Goal: Information Seeking & Learning: Learn about a topic

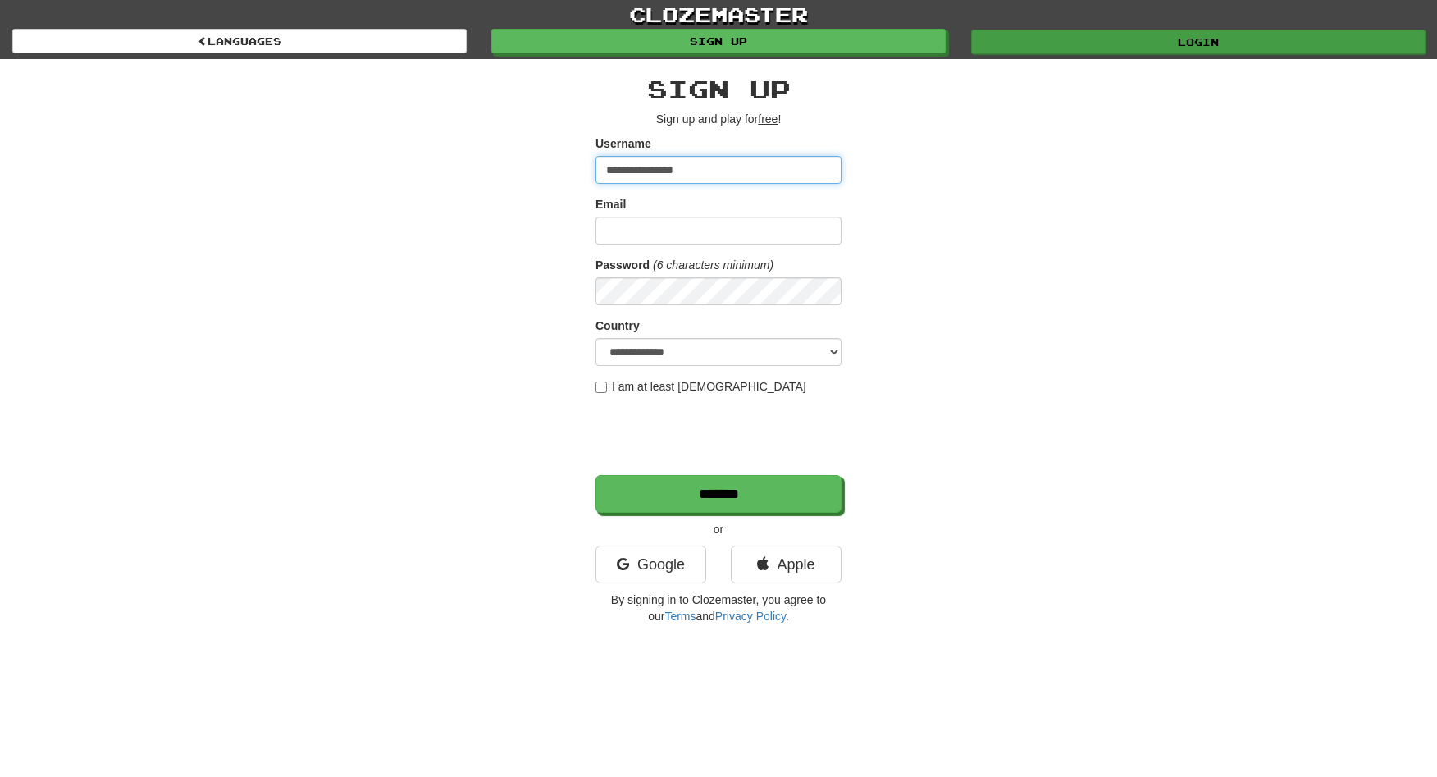
type input "**********"
click at [971, 34] on link "Login" at bounding box center [1198, 42] width 455 height 25
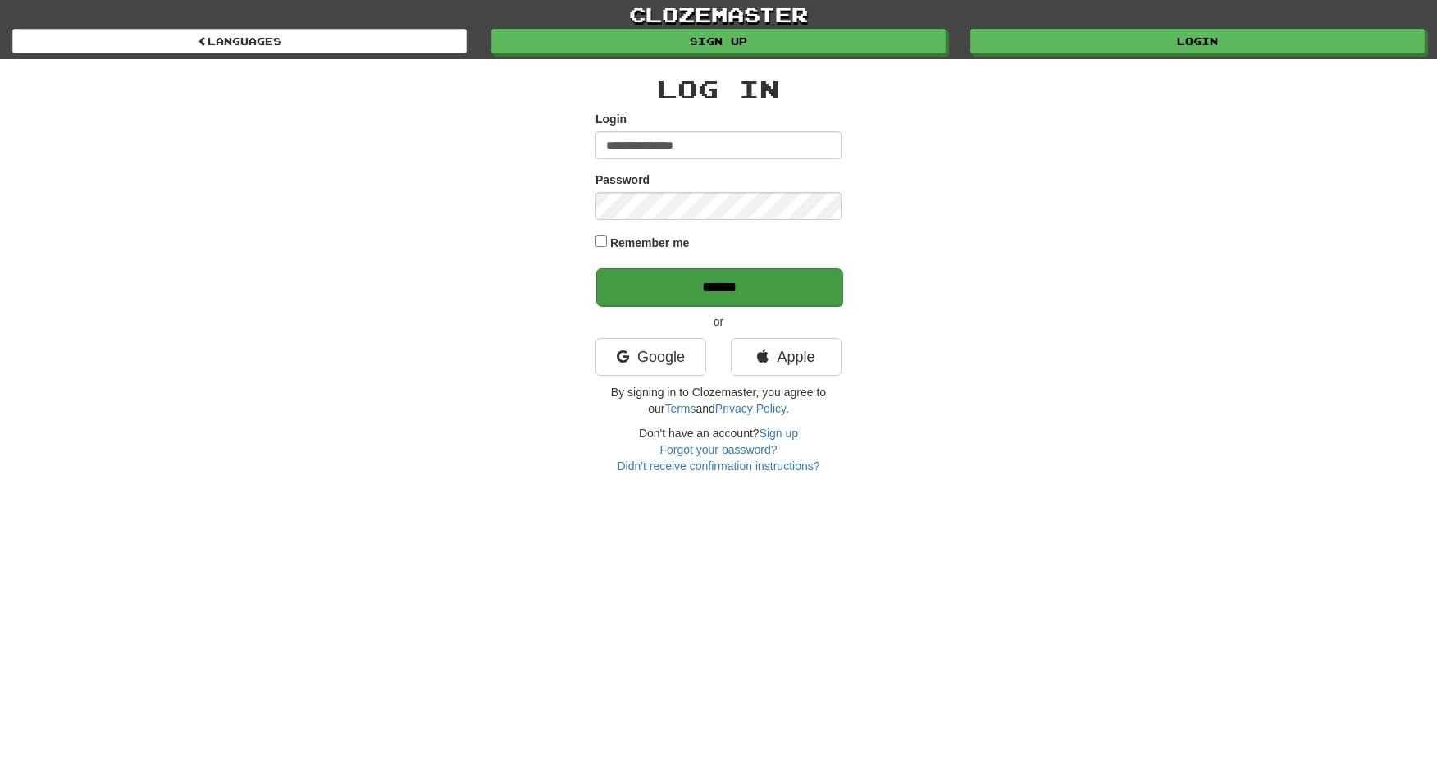
type input "**********"
click at [822, 269] on input "******" at bounding box center [719, 287] width 246 height 38
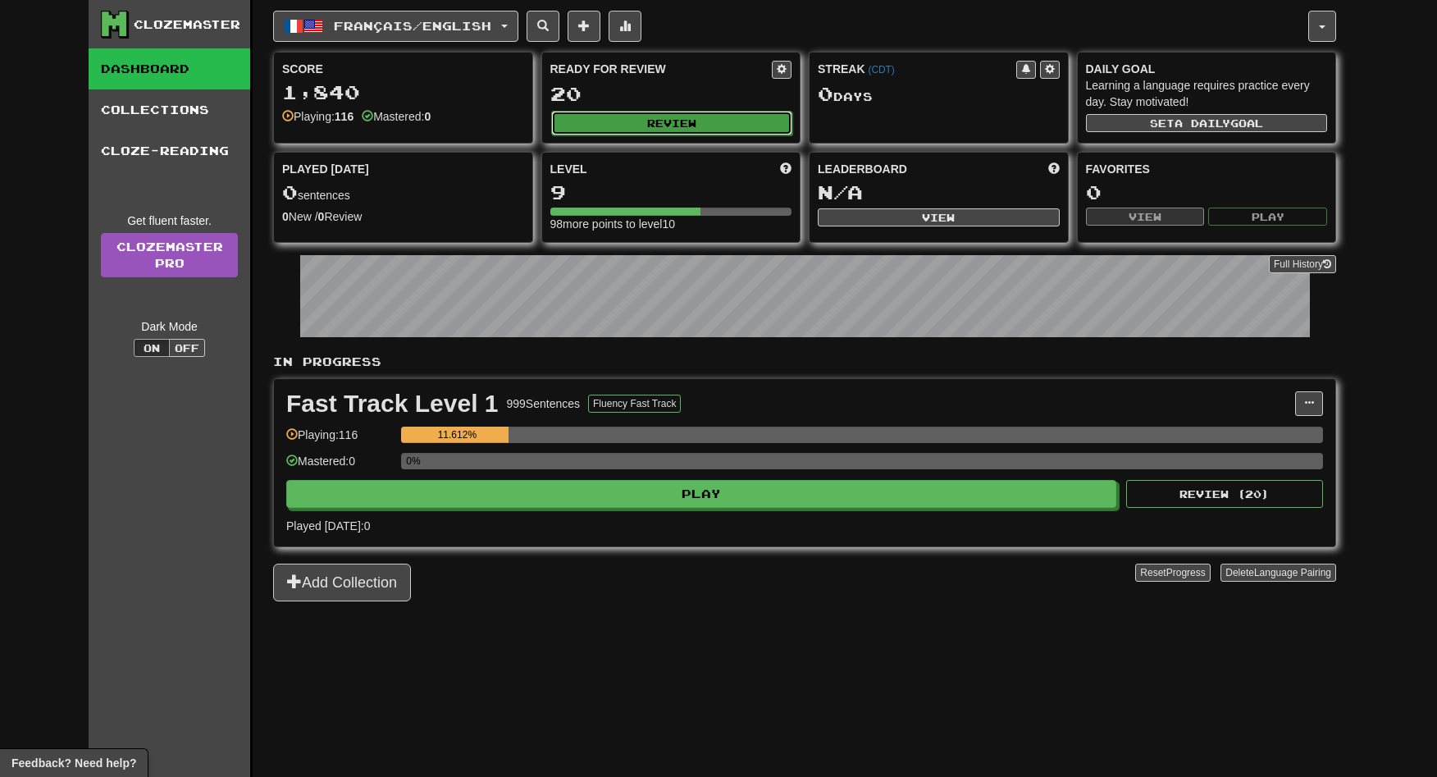
click at [707, 126] on button "Review" at bounding box center [672, 123] width 242 height 25
select select "**"
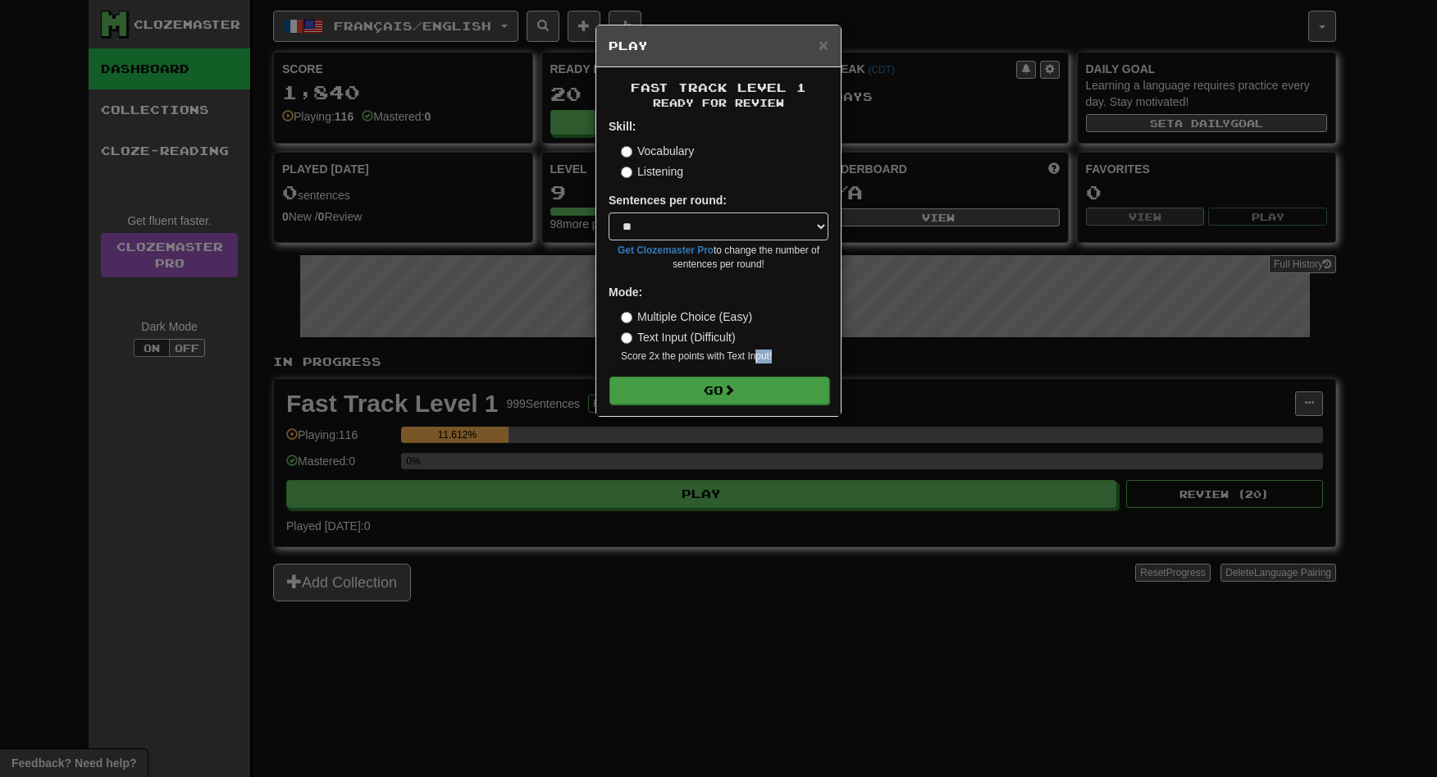
drag, startPoint x: 756, startPoint y: 368, endPoint x: 756, endPoint y: 378, distance: 10.7
click at [756, 377] on form "Skill: Vocabulary Listening Sentences per round: * ** ** ** ** ** *** ******** …" at bounding box center [719, 261] width 220 height 286
click at [762, 391] on button "Go" at bounding box center [720, 391] width 220 height 28
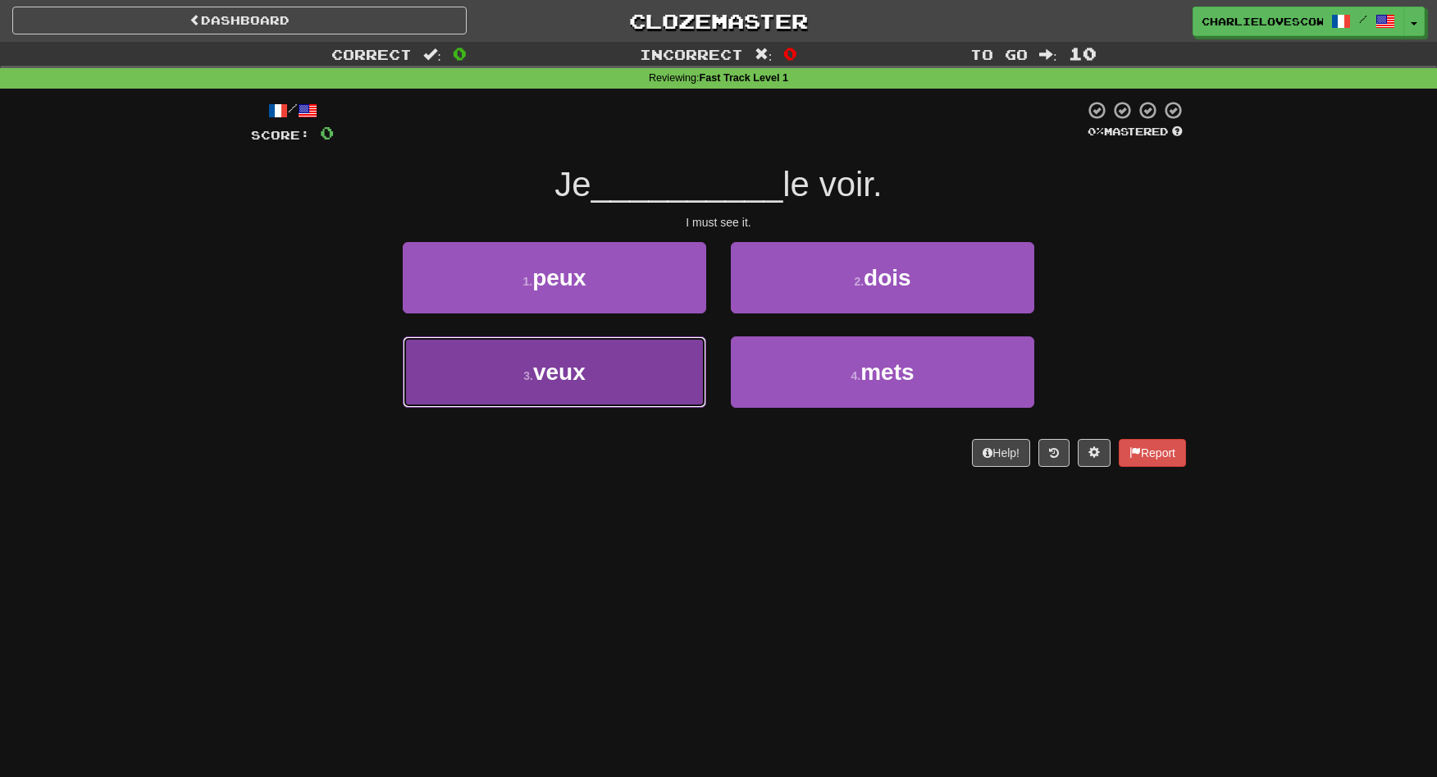
click at [641, 379] on button "3 . veux" at bounding box center [555, 371] width 304 height 71
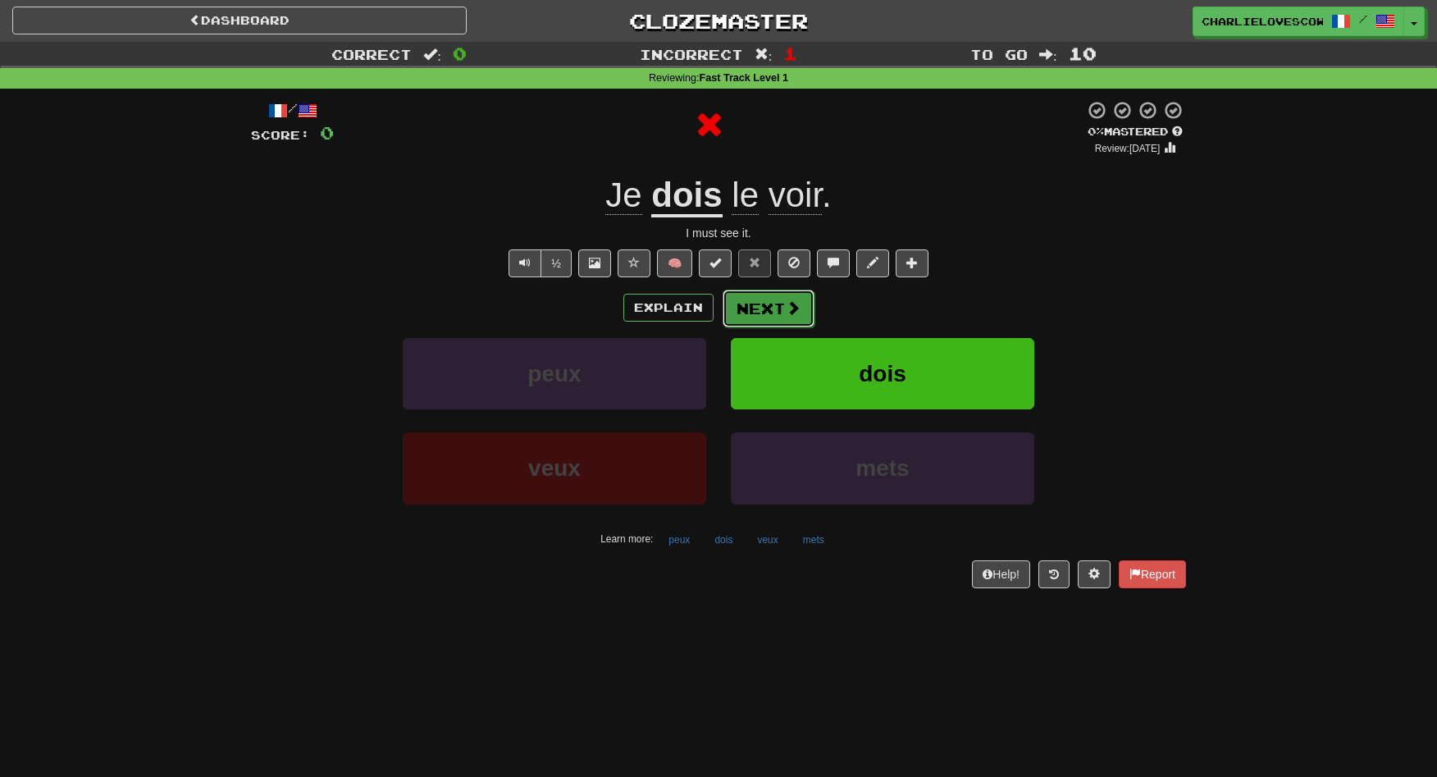
click at [745, 307] on button "Next" at bounding box center [769, 309] width 92 height 38
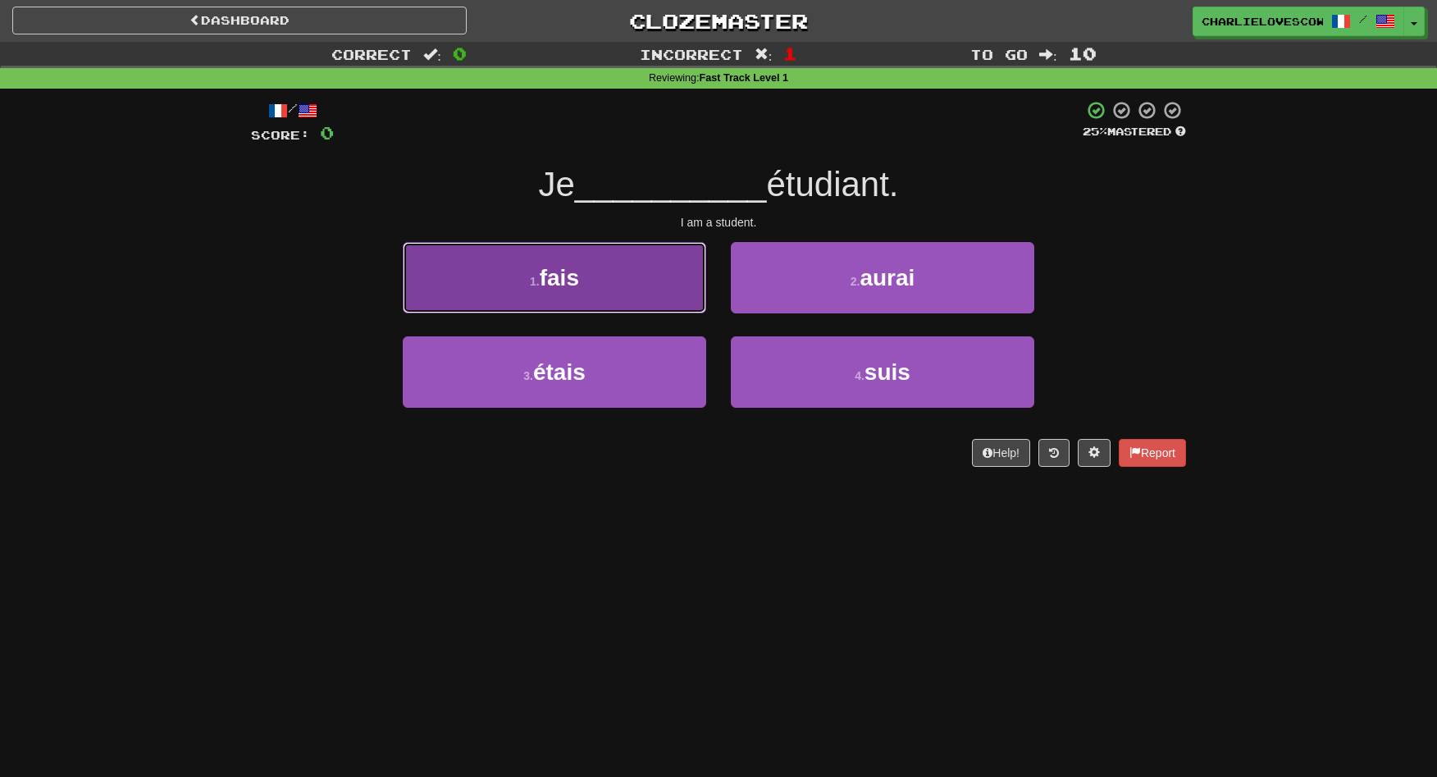
click at [653, 286] on button "1 . fais" at bounding box center [555, 277] width 304 height 71
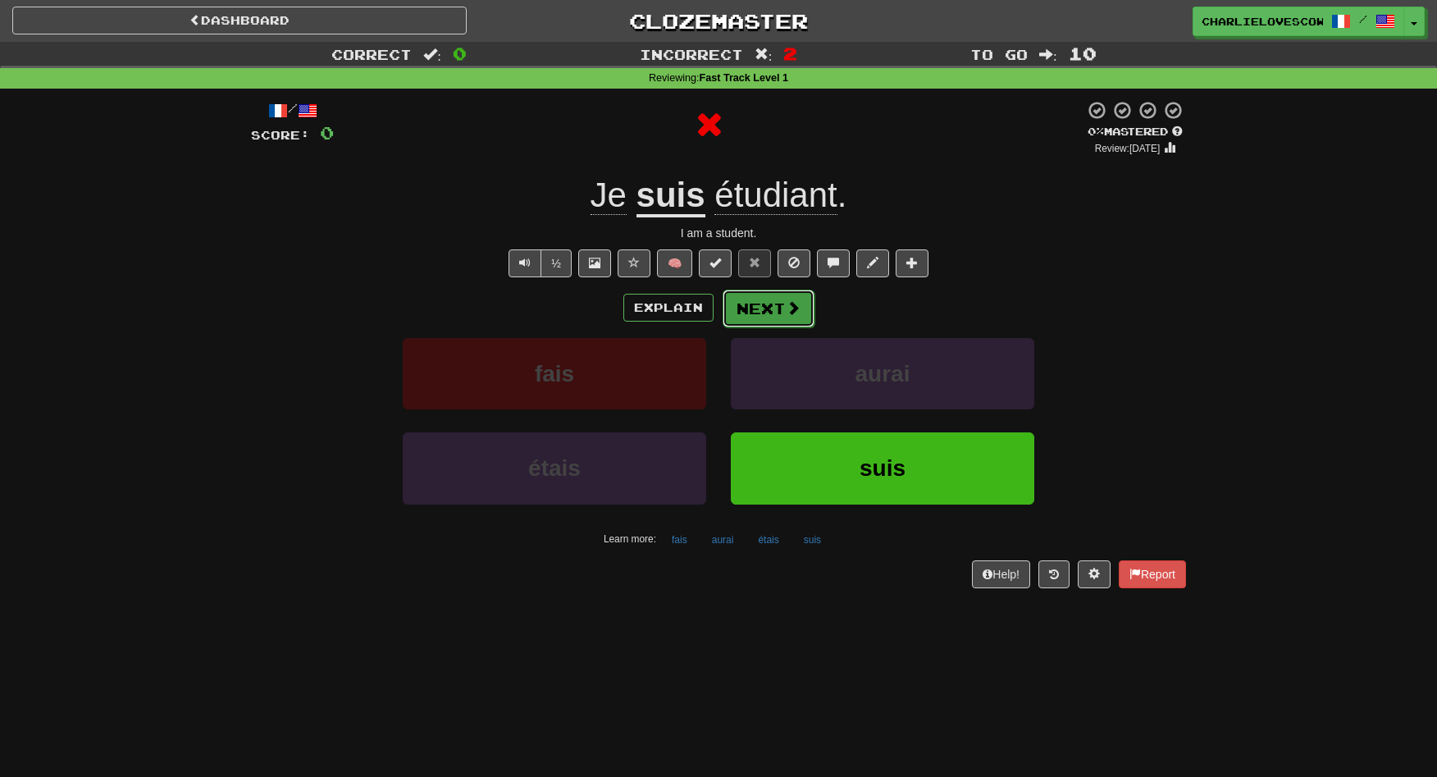
click at [768, 310] on button "Next" at bounding box center [769, 309] width 92 height 38
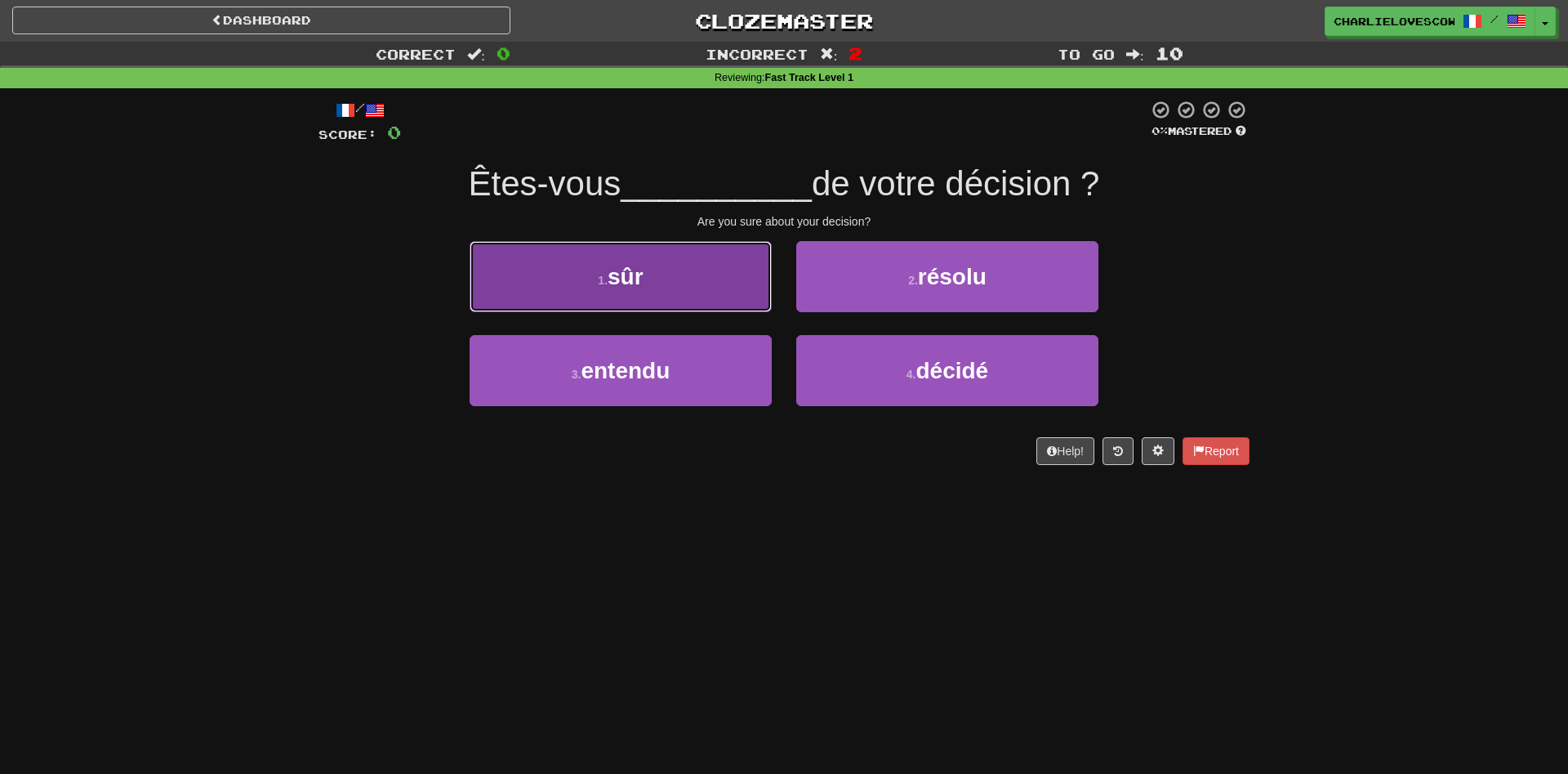
click at [705, 293] on button "1 . sûr" at bounding box center [621, 276] width 303 height 71
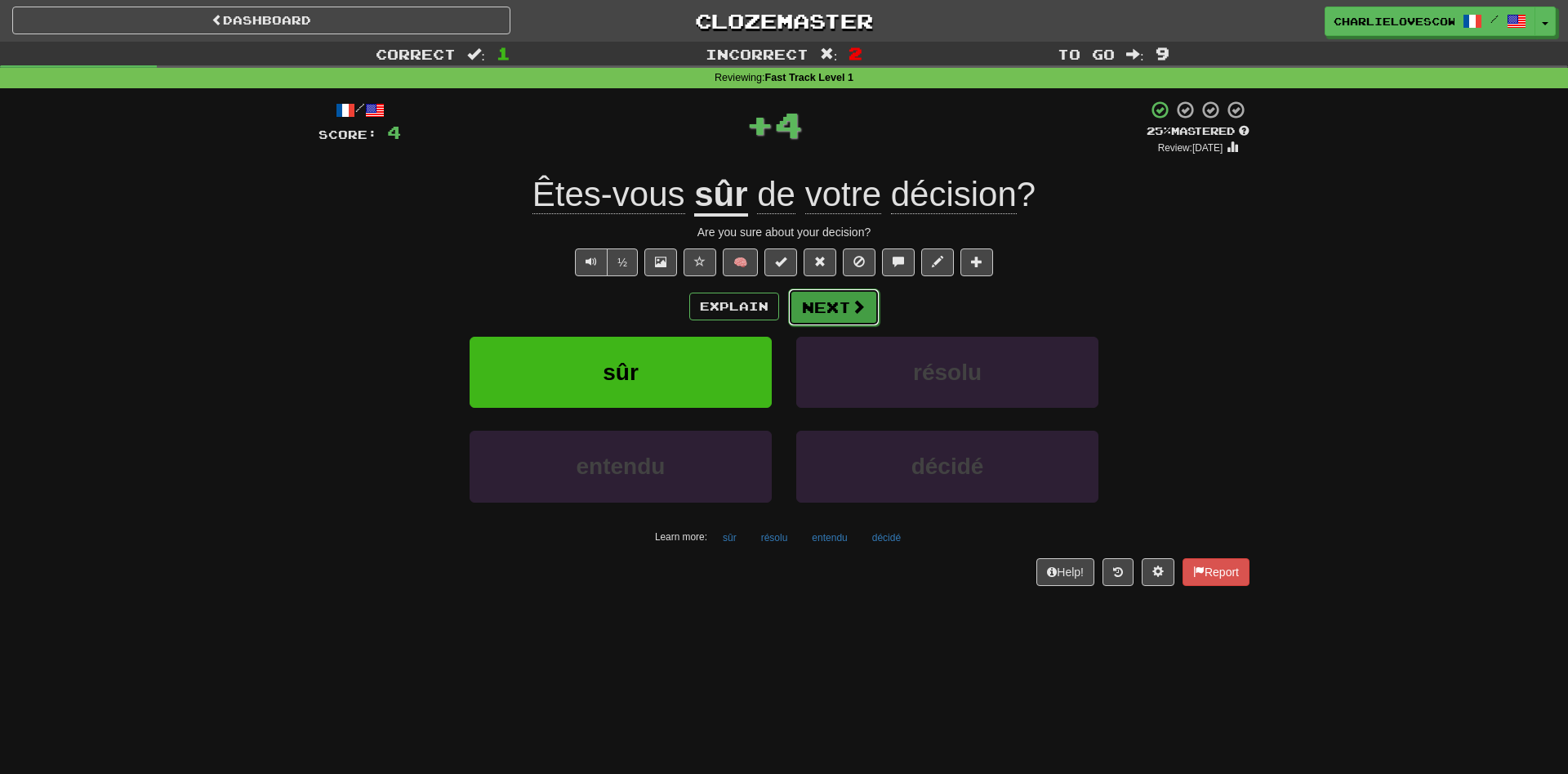
click at [847, 312] on button "Next" at bounding box center [834, 308] width 92 height 38
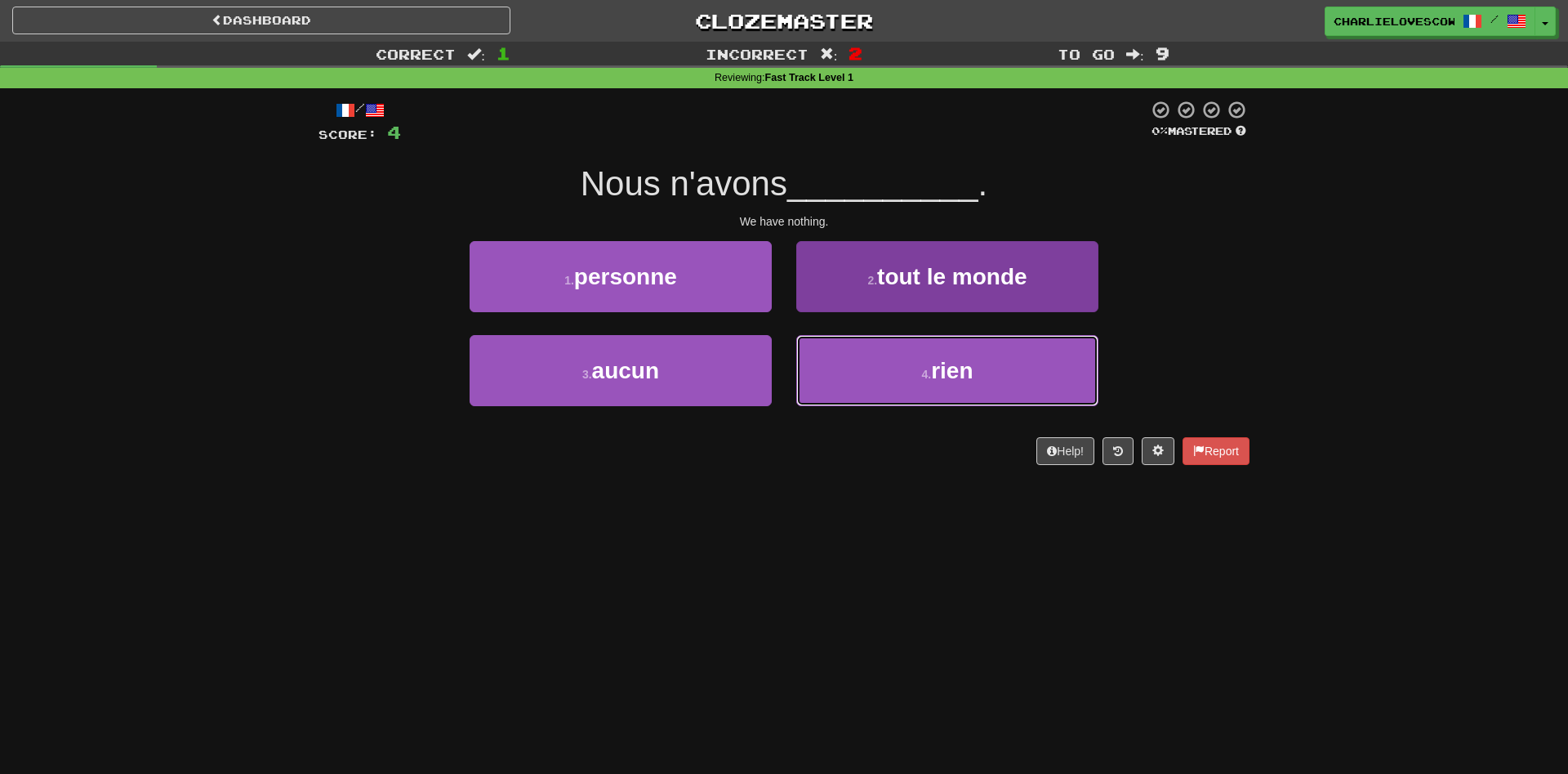
click at [896, 376] on button "4 . rien" at bounding box center [948, 370] width 303 height 71
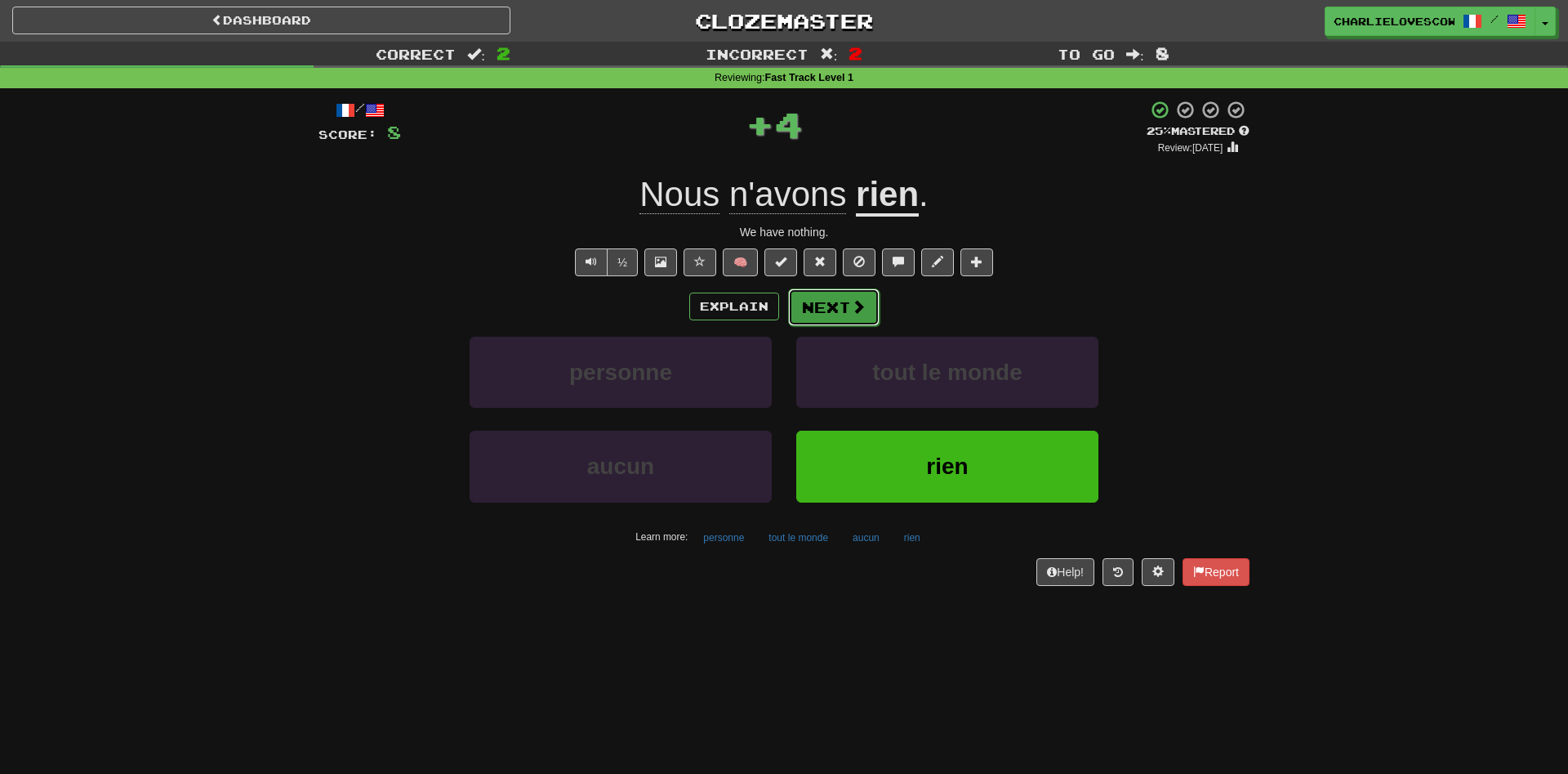
click at [809, 320] on button "Next" at bounding box center [834, 308] width 92 height 38
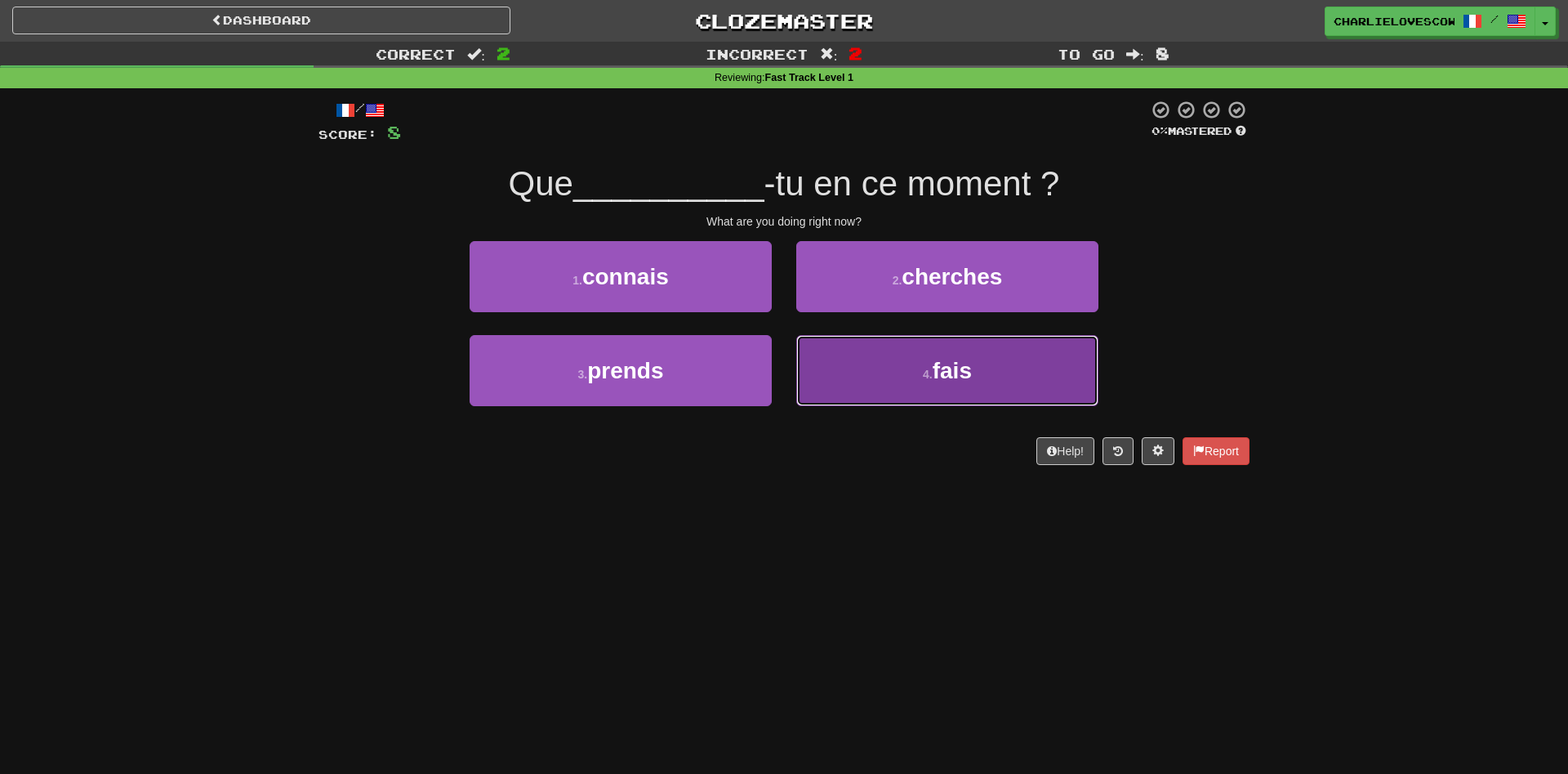
click at [917, 369] on button "4 . fais" at bounding box center [948, 370] width 303 height 71
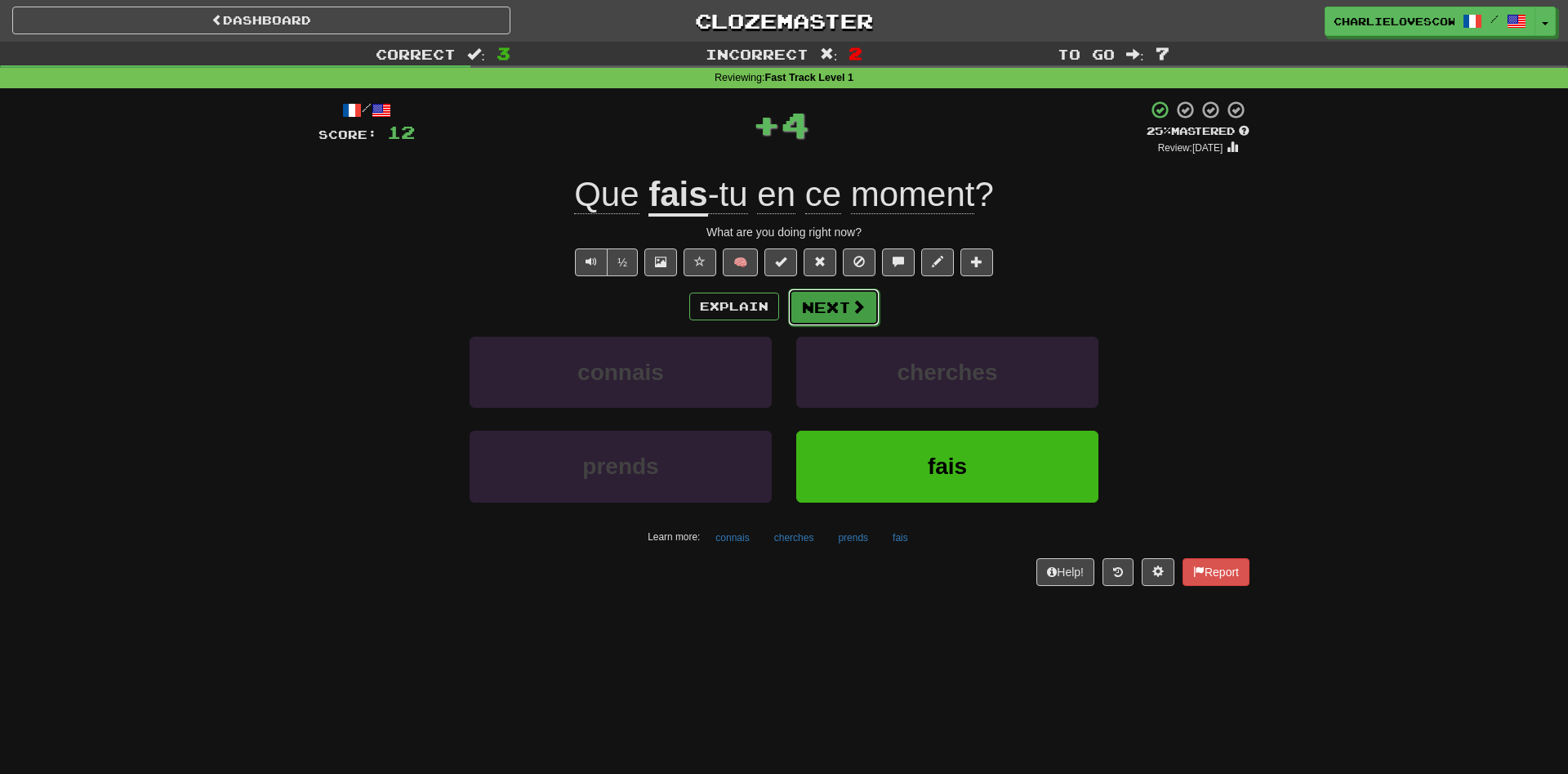
click at [842, 308] on button "Next" at bounding box center [834, 308] width 92 height 38
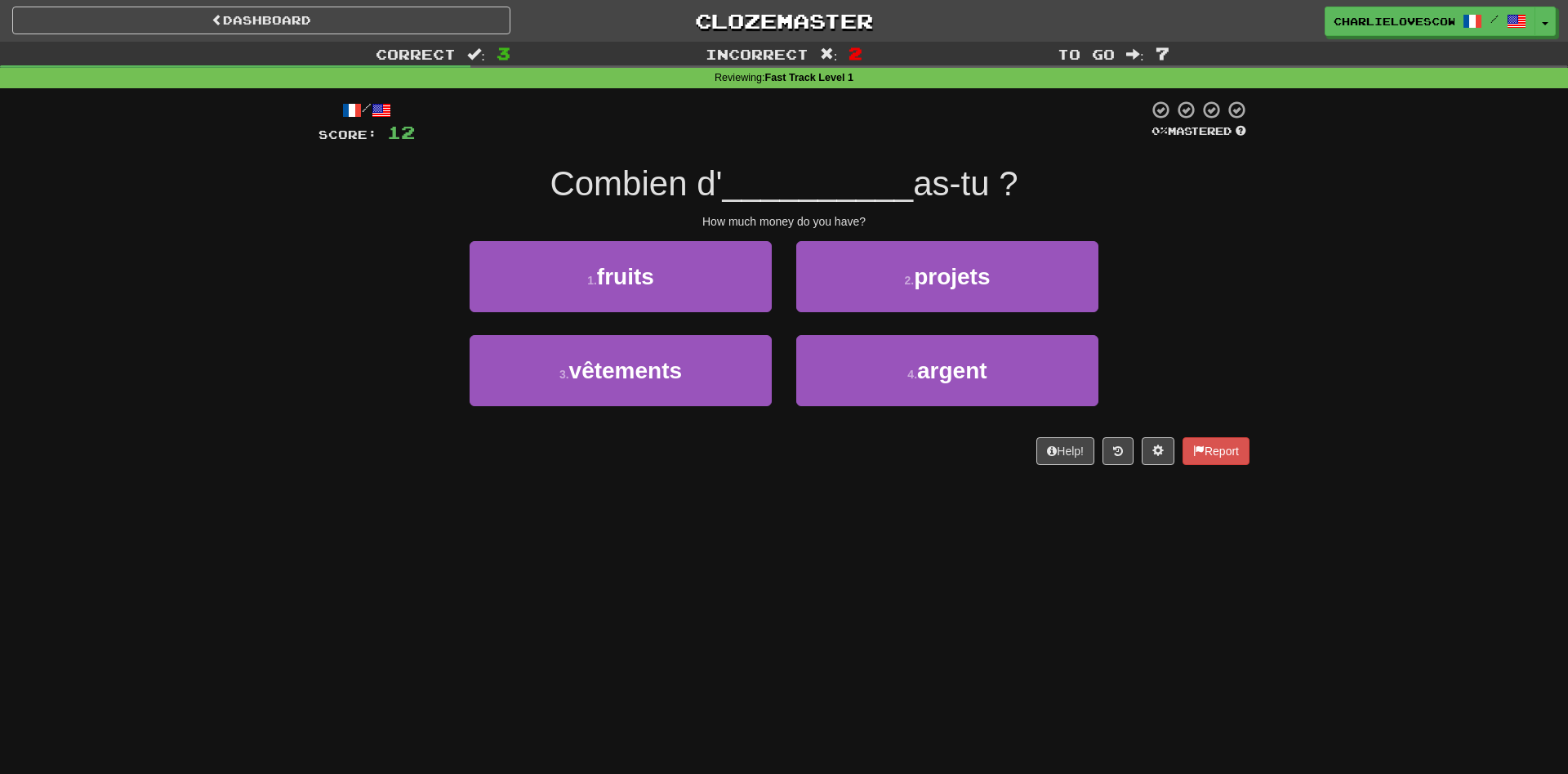
click at [779, 382] on div "3 . vêtements" at bounding box center [620, 382] width 327 height 94
click at [774, 377] on div "3 . vêtements" at bounding box center [620, 382] width 327 height 94
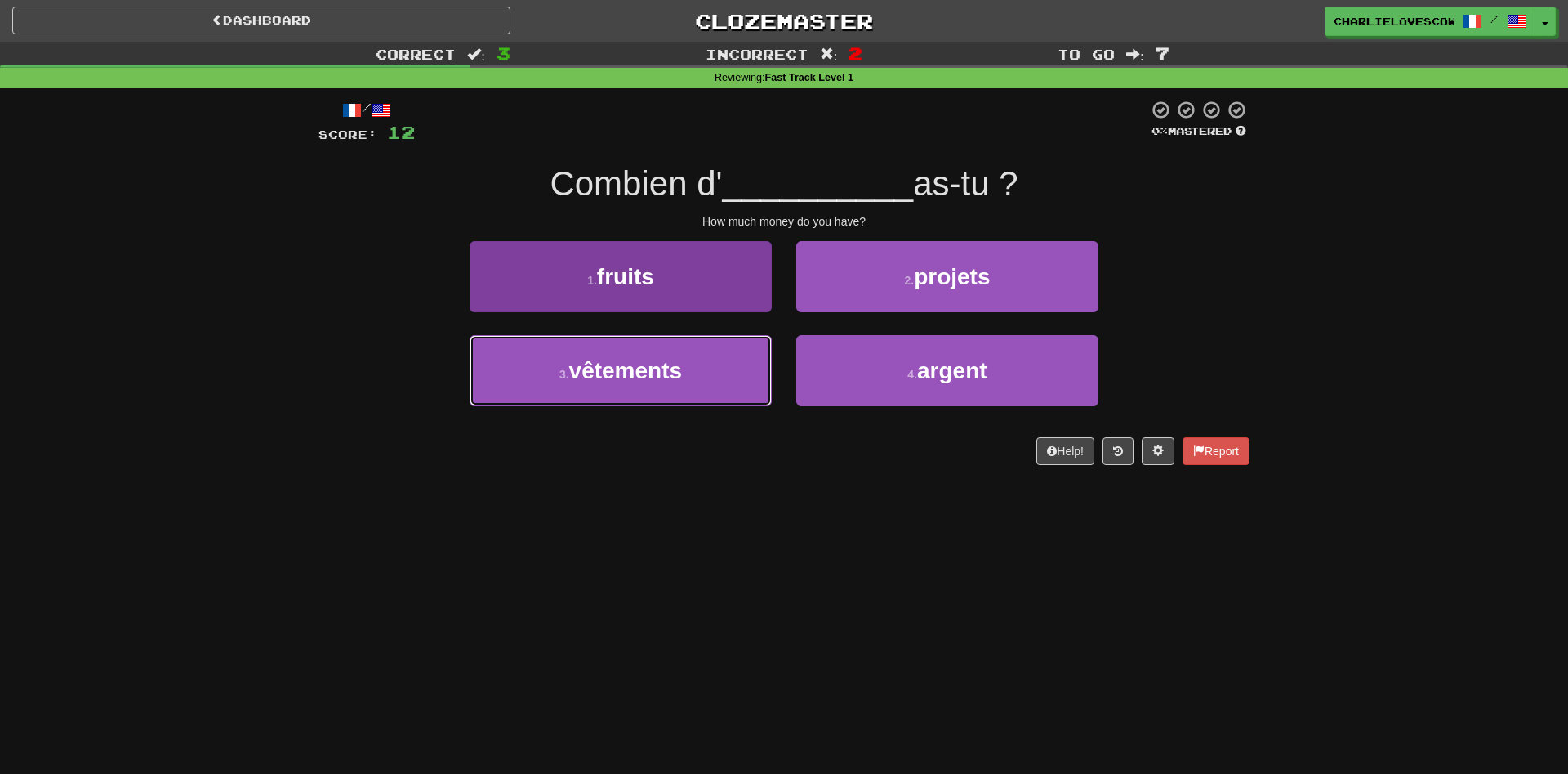
click at [762, 374] on button "3 . vêtements" at bounding box center [621, 370] width 303 height 71
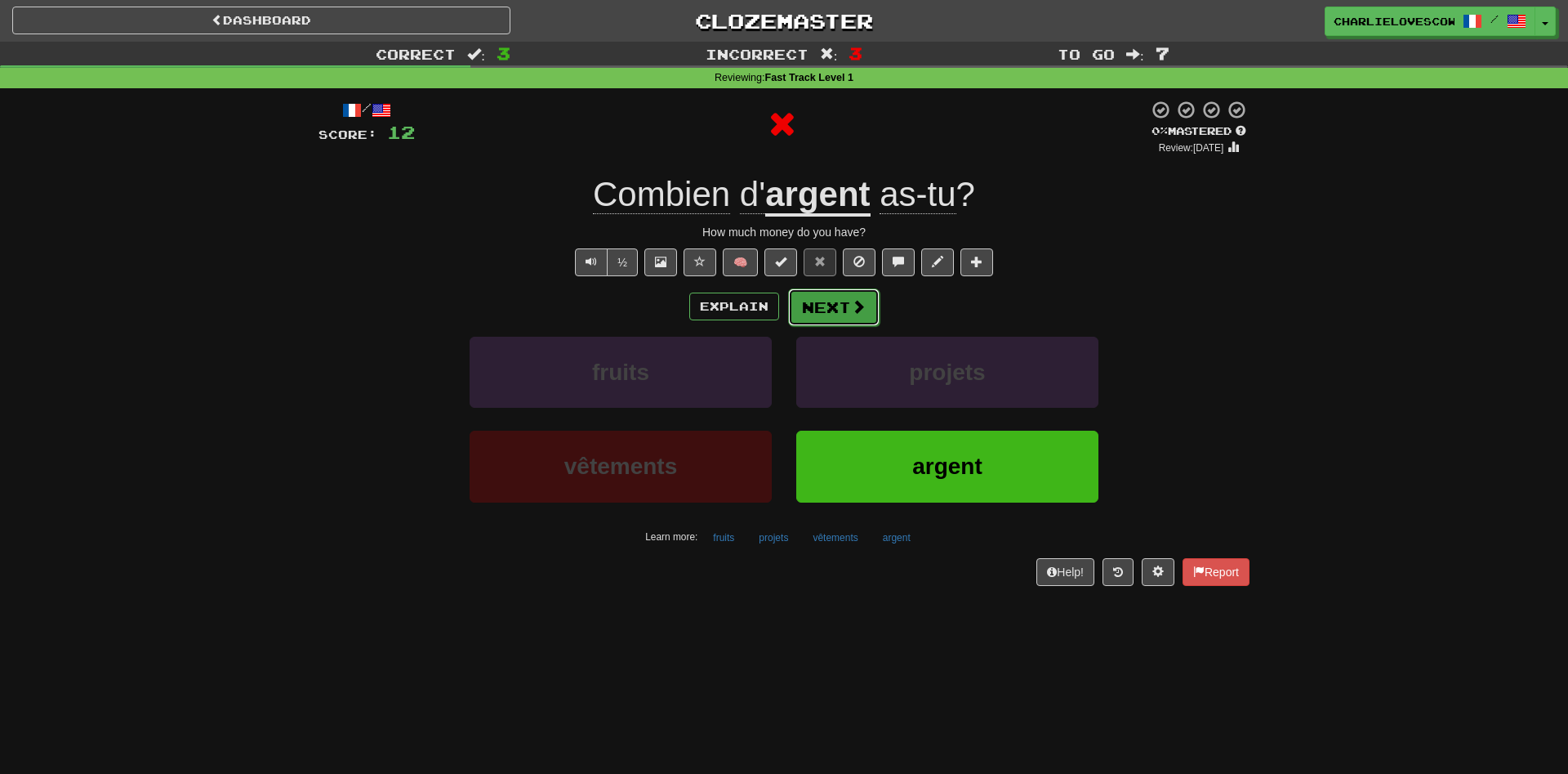
click at [843, 309] on button "Next" at bounding box center [834, 308] width 92 height 38
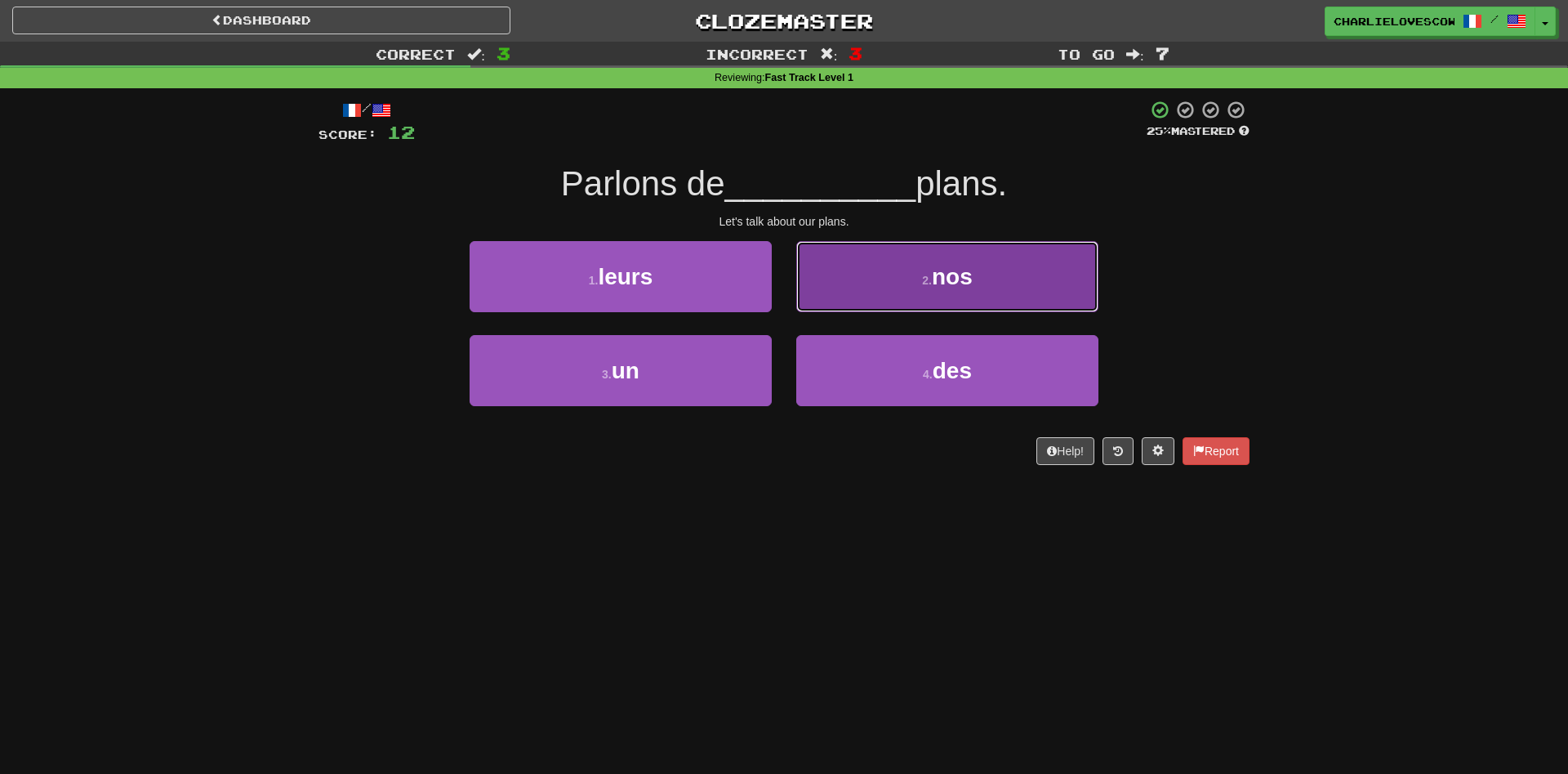
click at [846, 295] on button "2 . nos" at bounding box center [948, 276] width 303 height 71
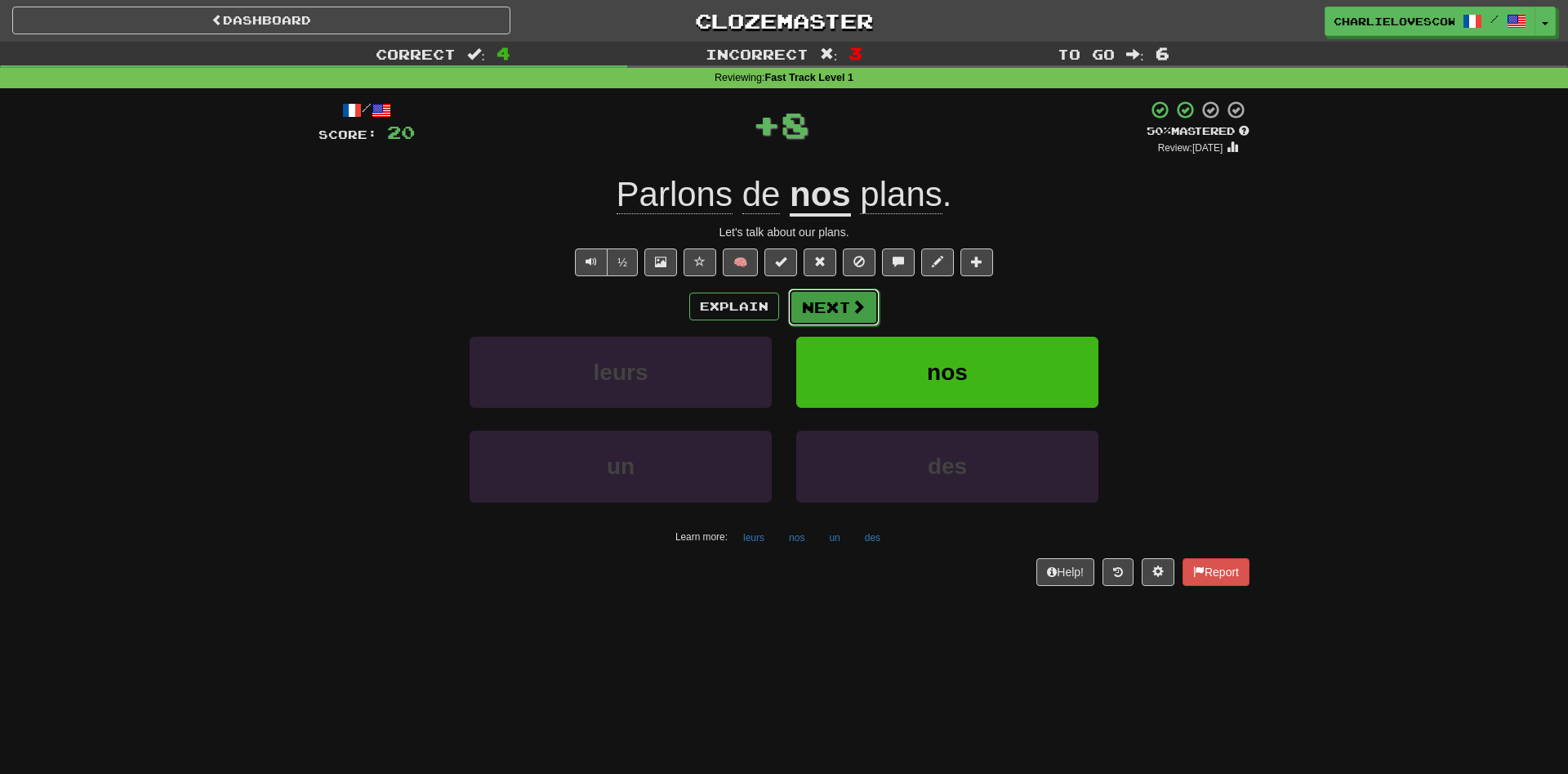
click at [825, 302] on button "Next" at bounding box center [834, 308] width 92 height 38
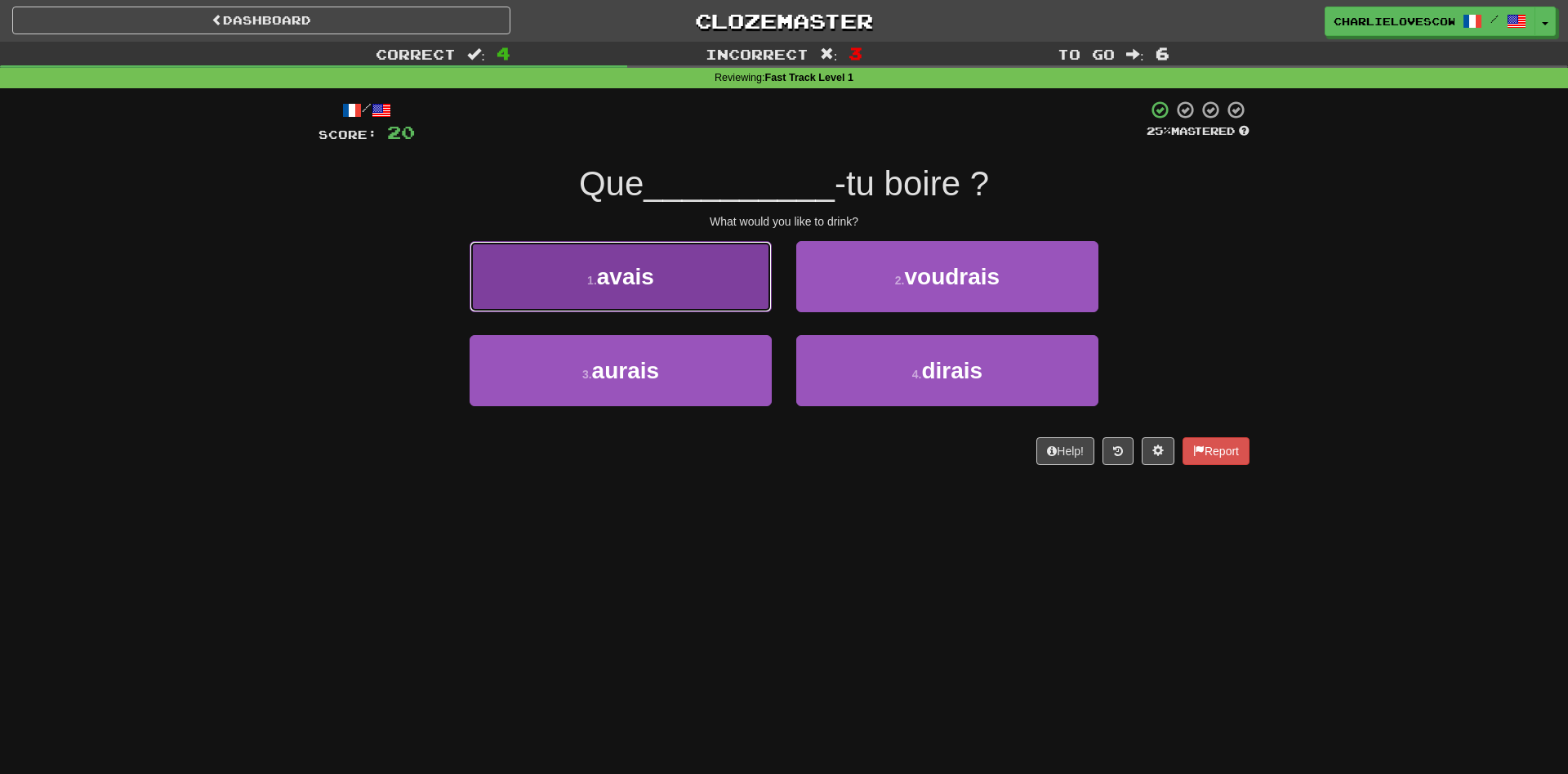
click at [768, 293] on button "1 . avais" at bounding box center [621, 276] width 303 height 71
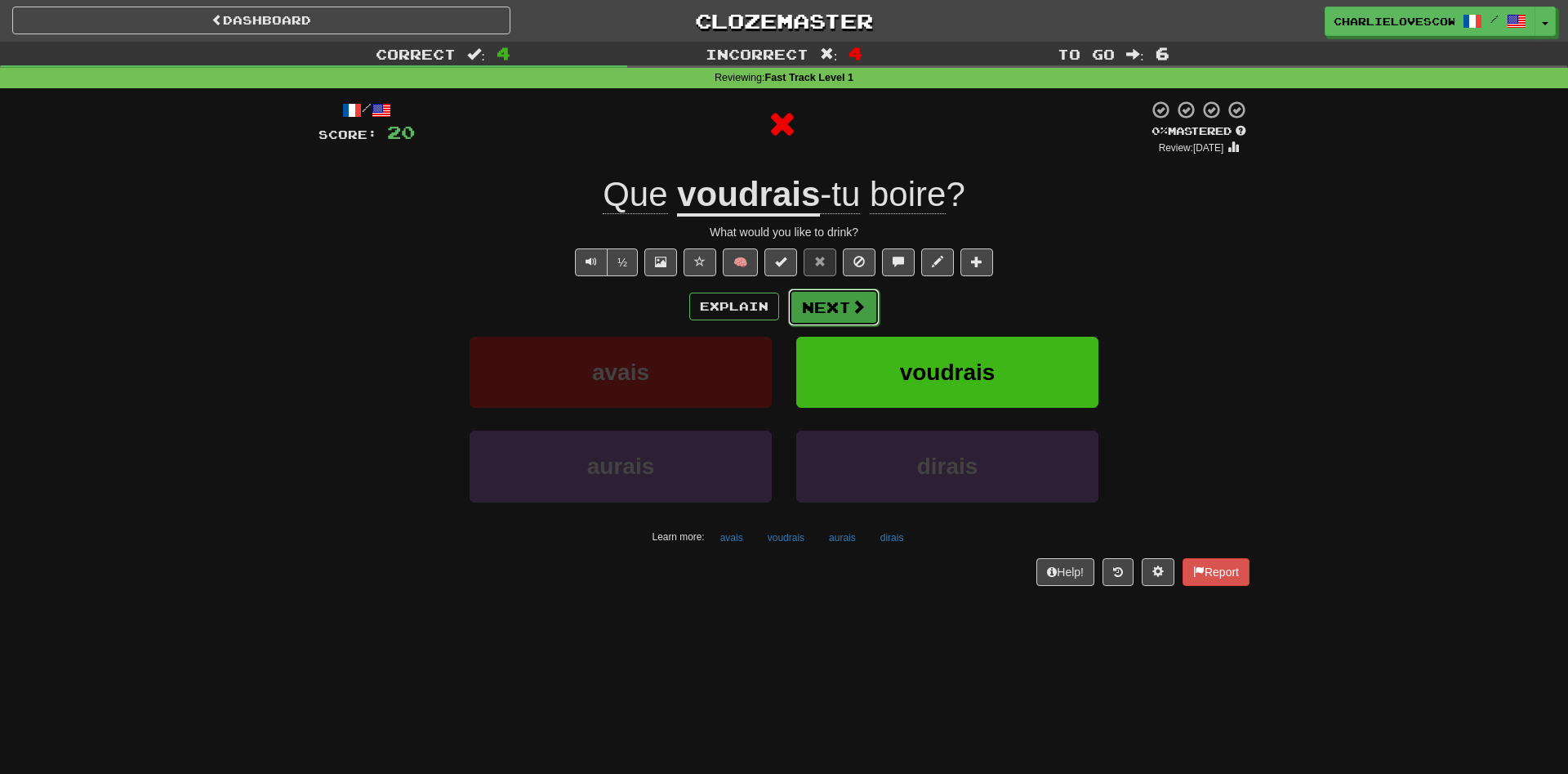
click at [798, 295] on button "Next" at bounding box center [834, 308] width 92 height 38
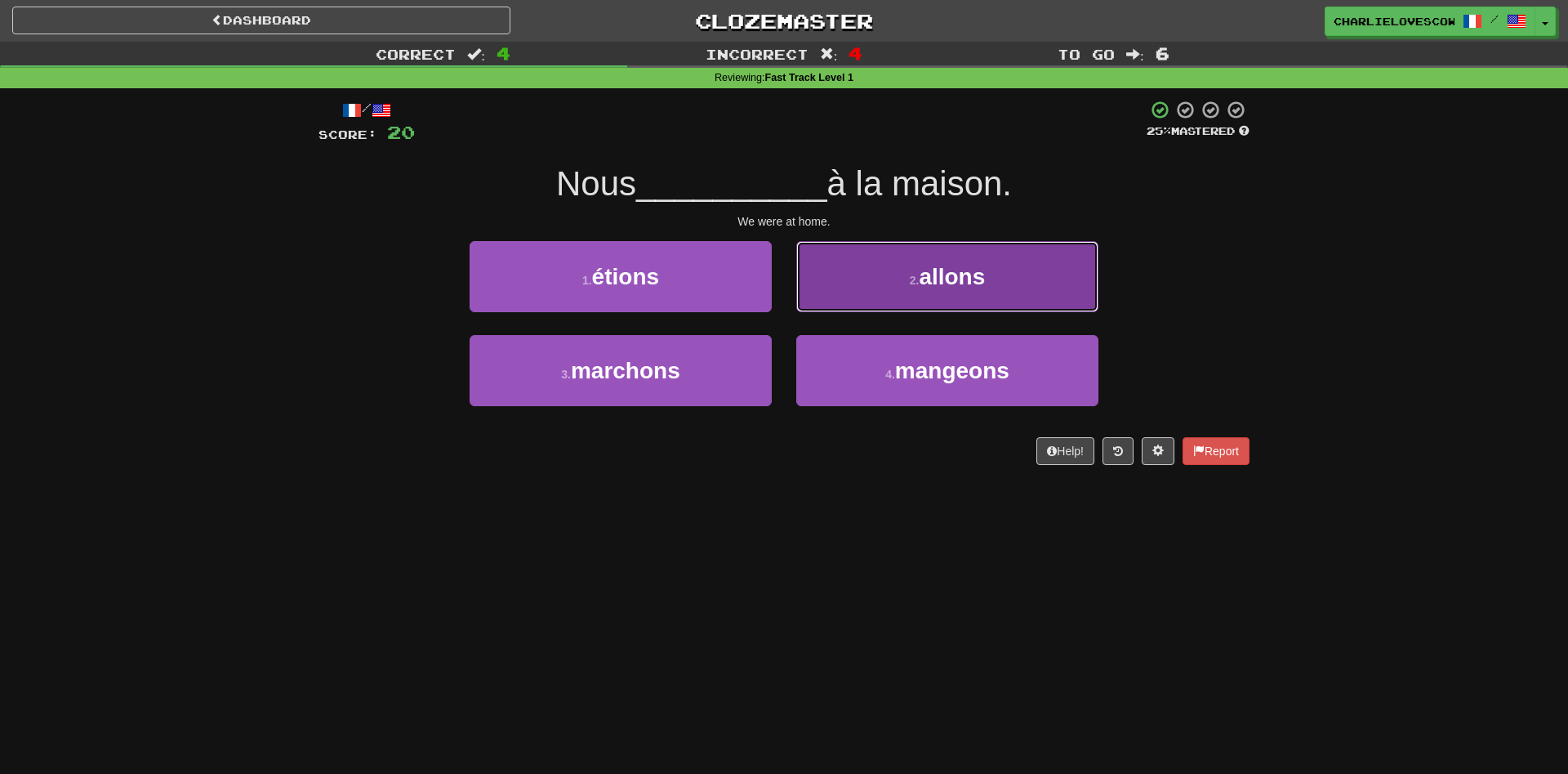
click at [809, 298] on button "2 . allons" at bounding box center [948, 276] width 303 height 71
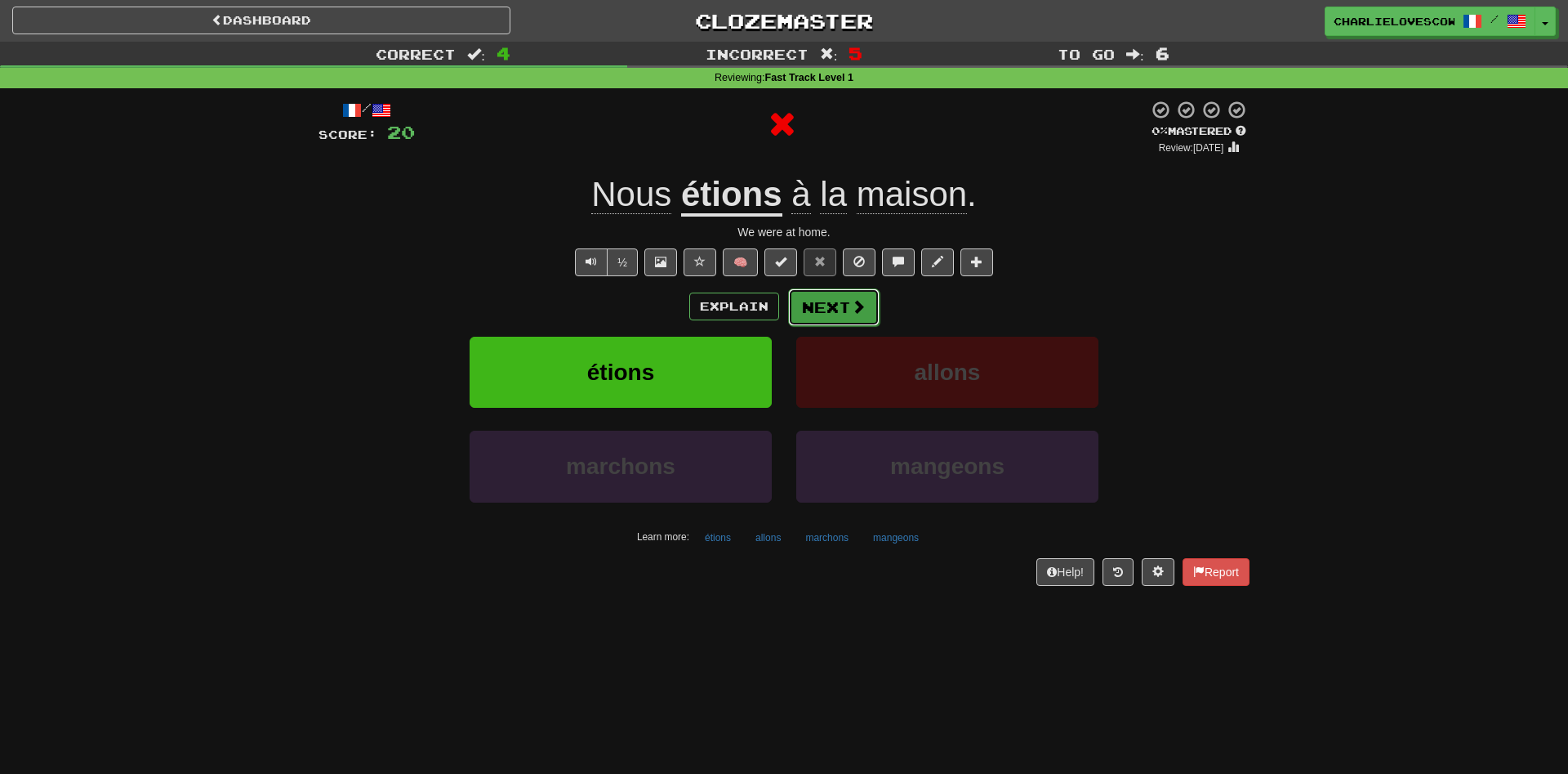
click at [805, 304] on button "Next" at bounding box center [834, 308] width 92 height 38
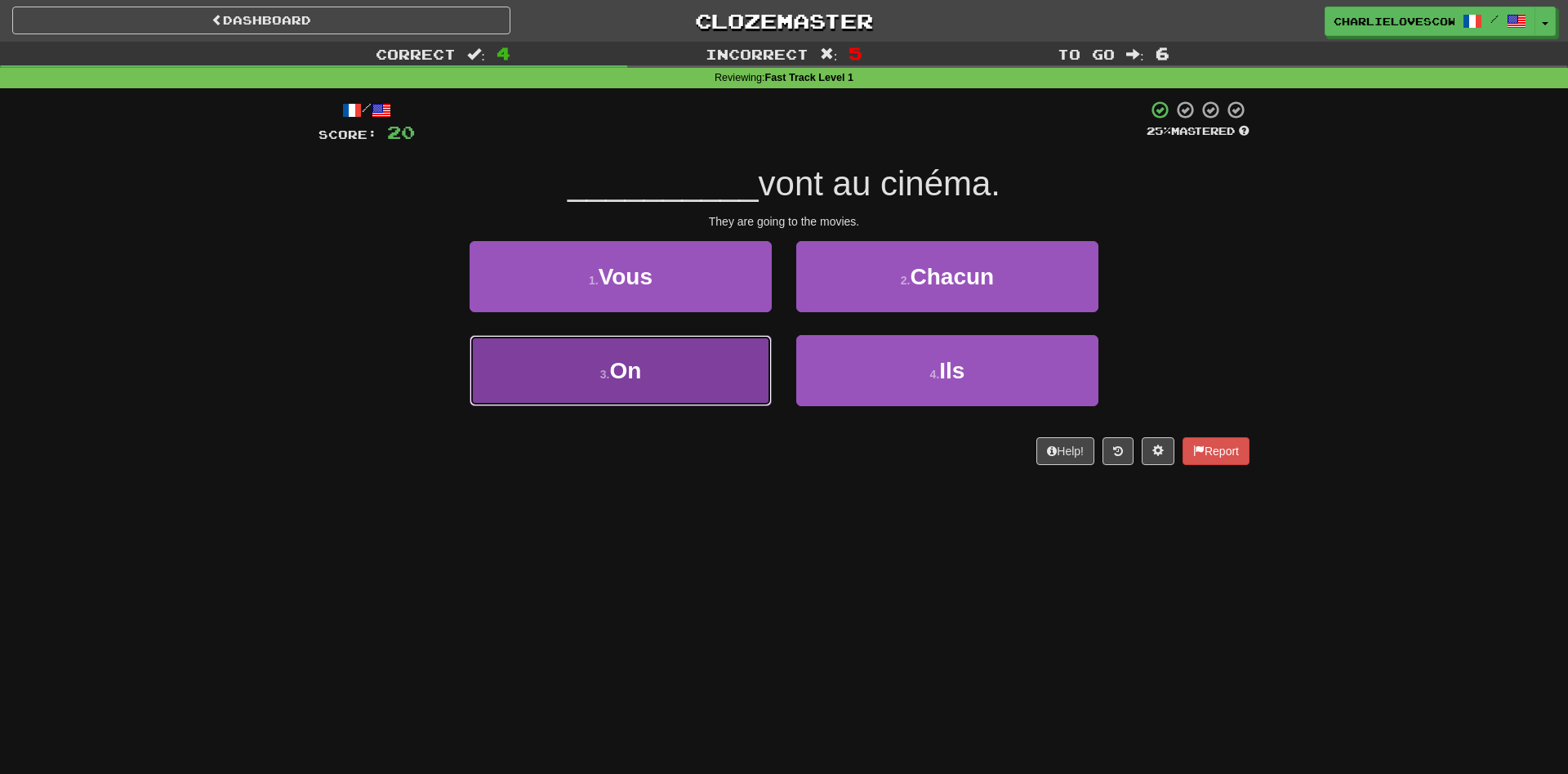
click at [749, 343] on button "3 . On" at bounding box center [621, 370] width 303 height 71
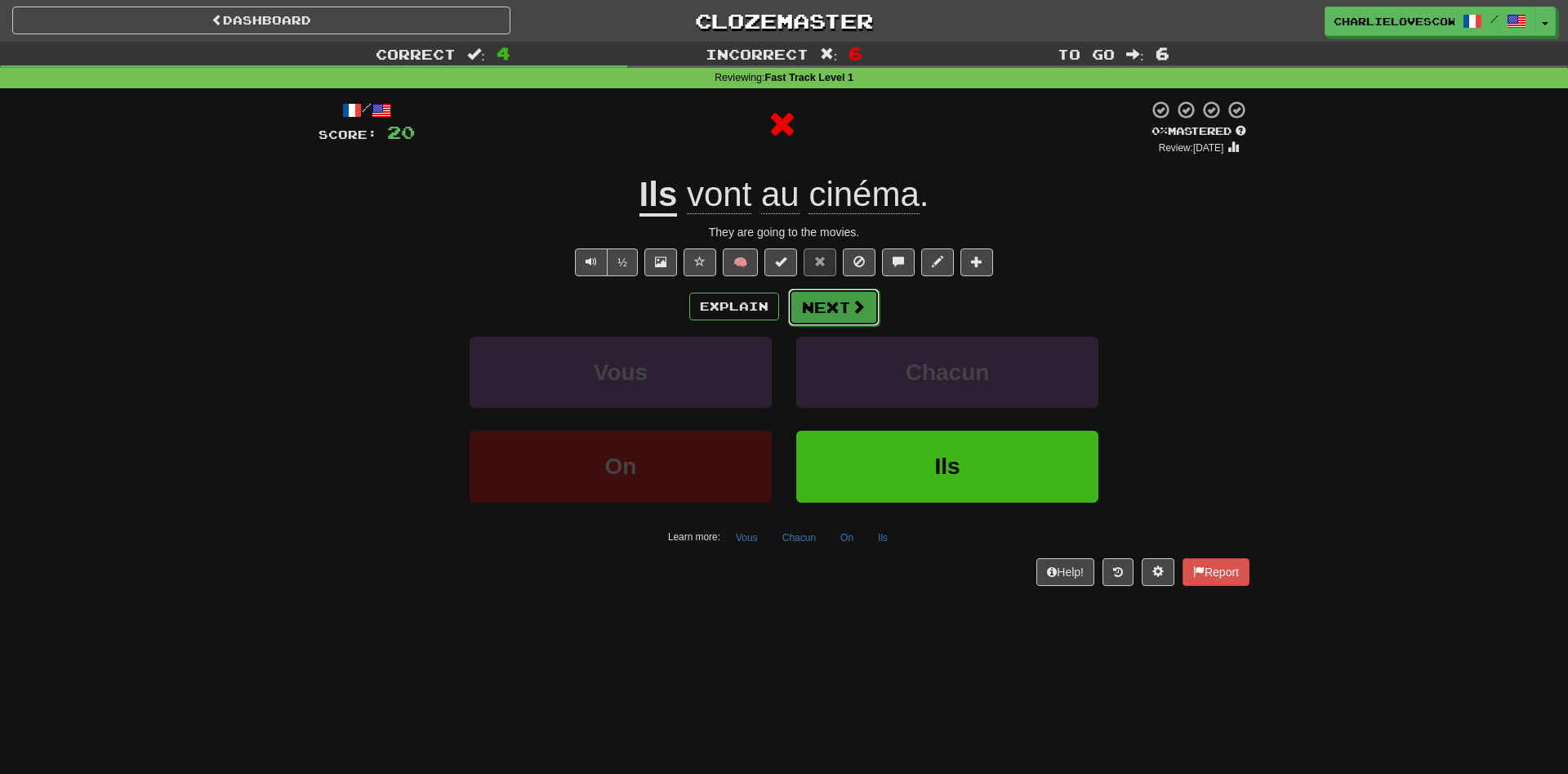
click at [818, 307] on button "Next" at bounding box center [834, 308] width 92 height 38
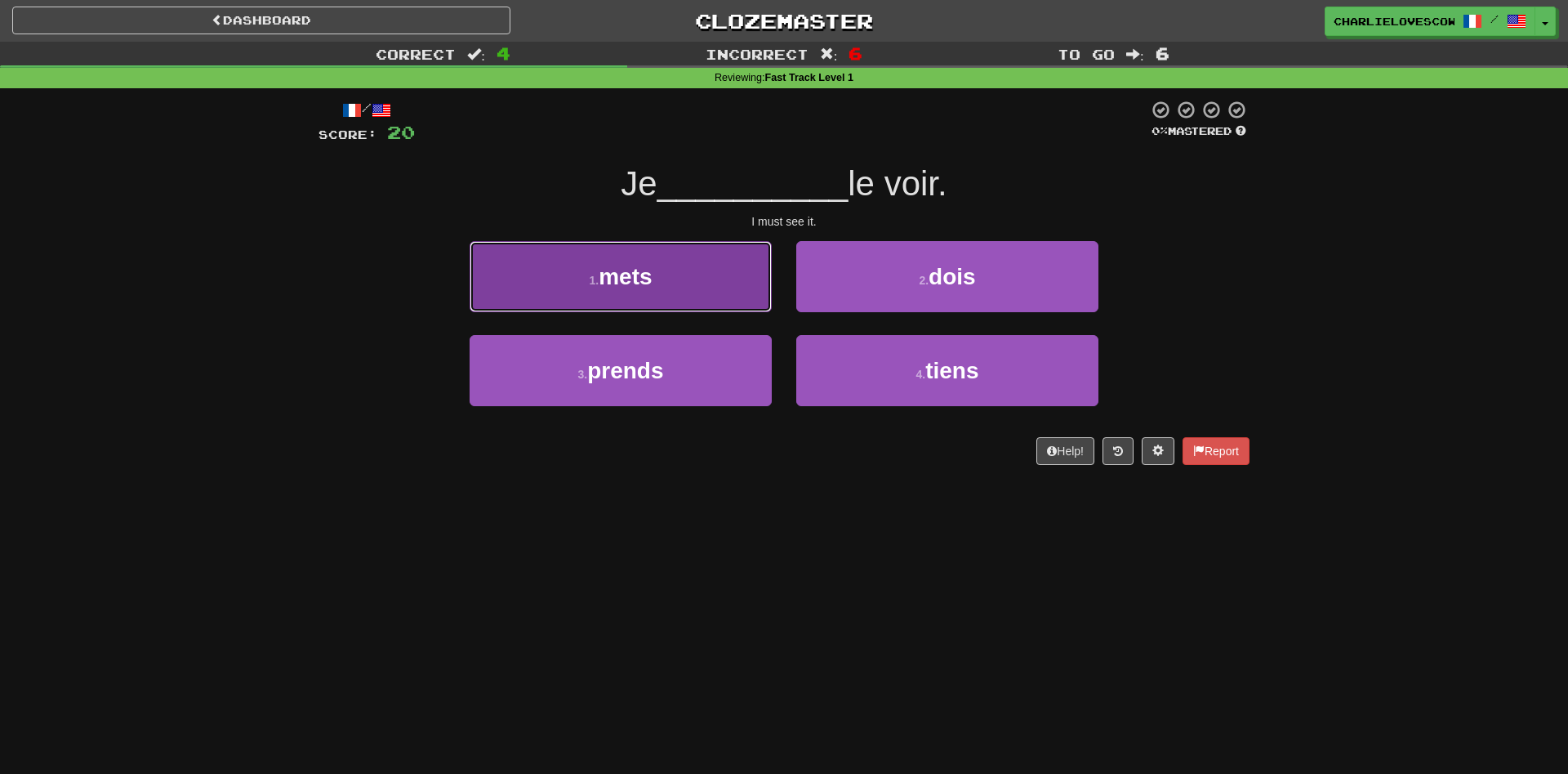
click at [737, 279] on button "1 . mets" at bounding box center [621, 276] width 303 height 71
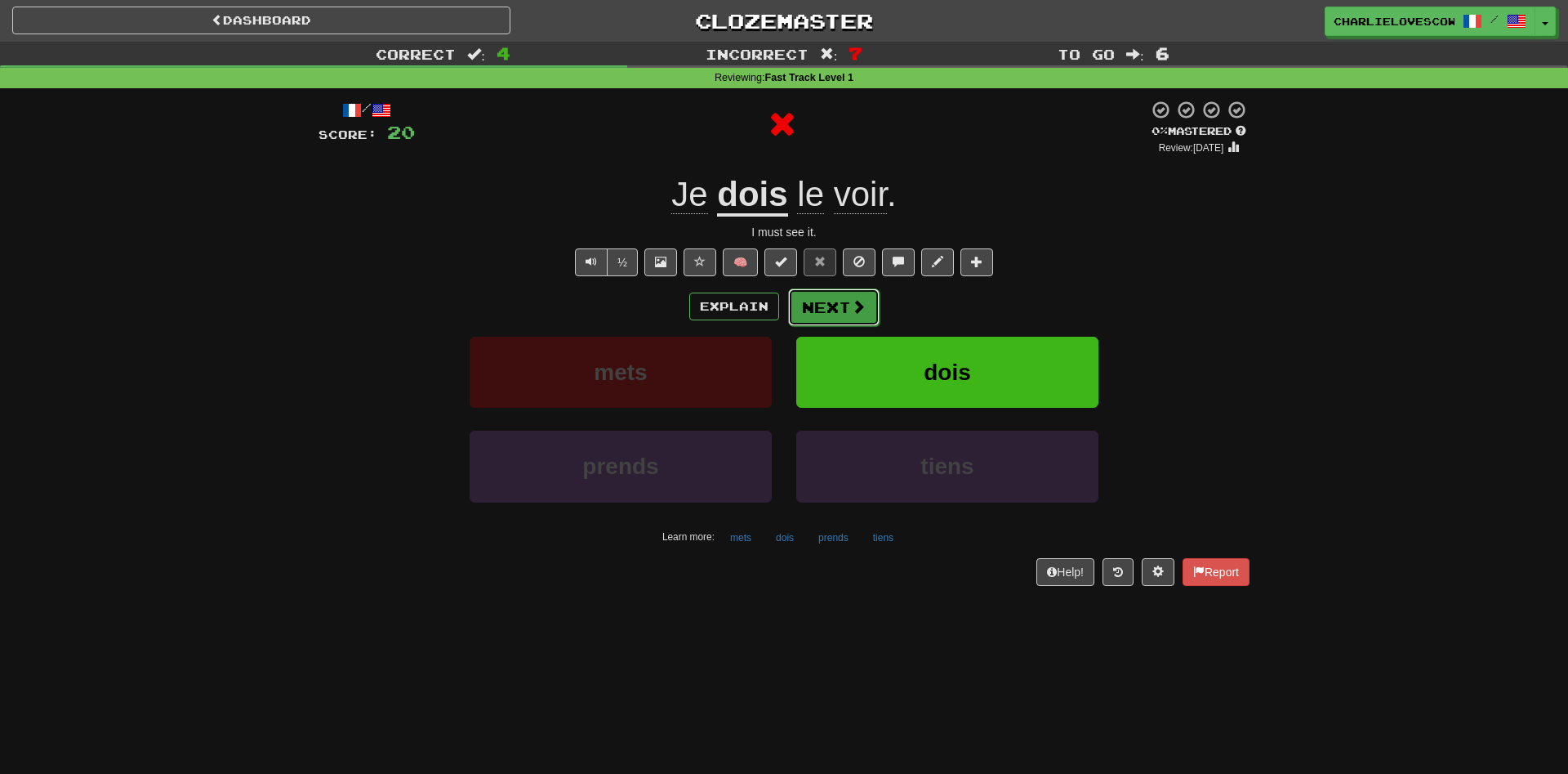
click at [823, 312] on button "Next" at bounding box center [834, 308] width 92 height 38
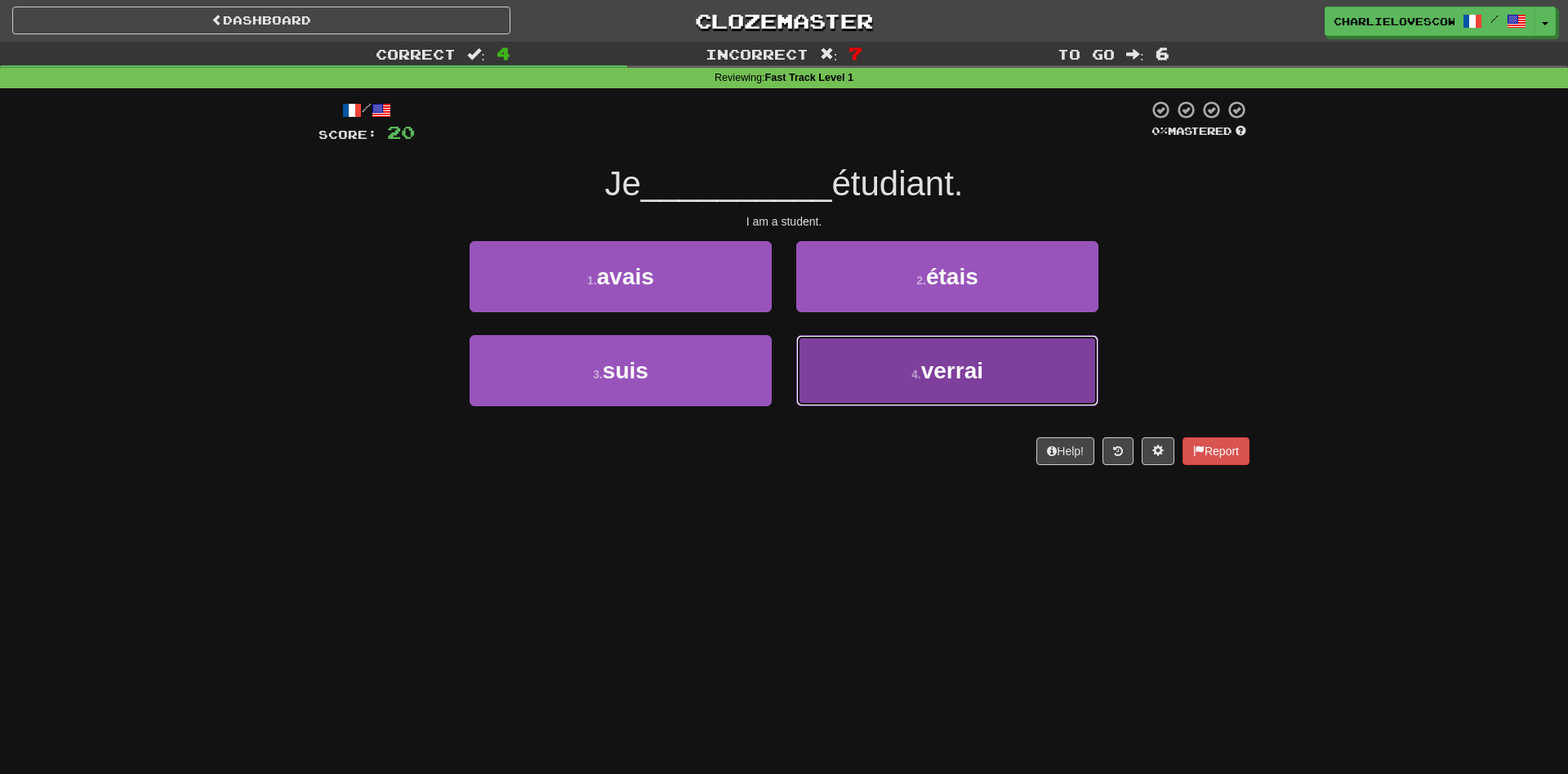
drag, startPoint x: 860, startPoint y: 381, endPoint x: 852, endPoint y: 385, distance: 8.9
click at [852, 385] on button "4 . verrai" at bounding box center [948, 370] width 303 height 71
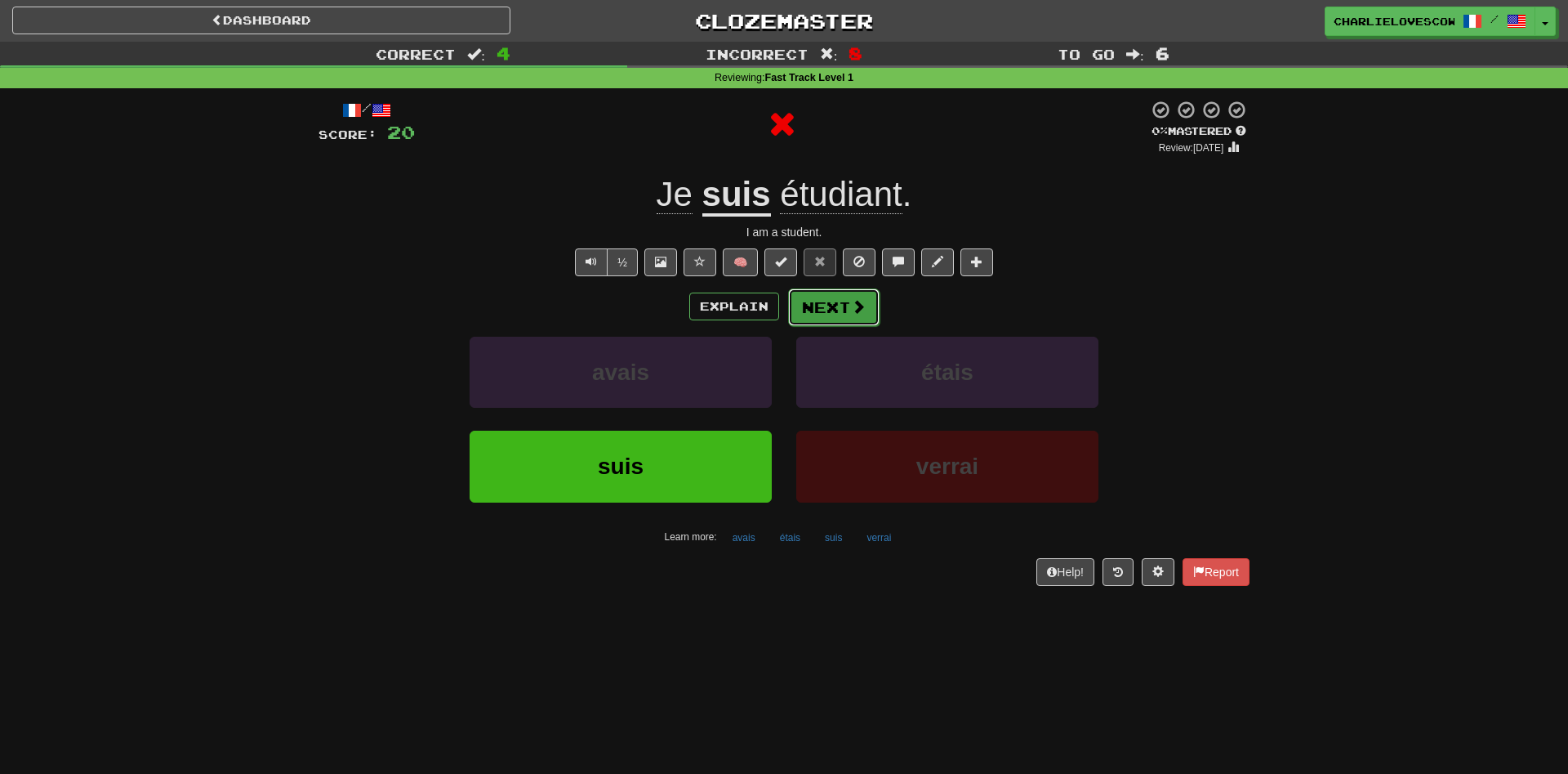
click at [818, 304] on button "Next" at bounding box center [834, 308] width 92 height 38
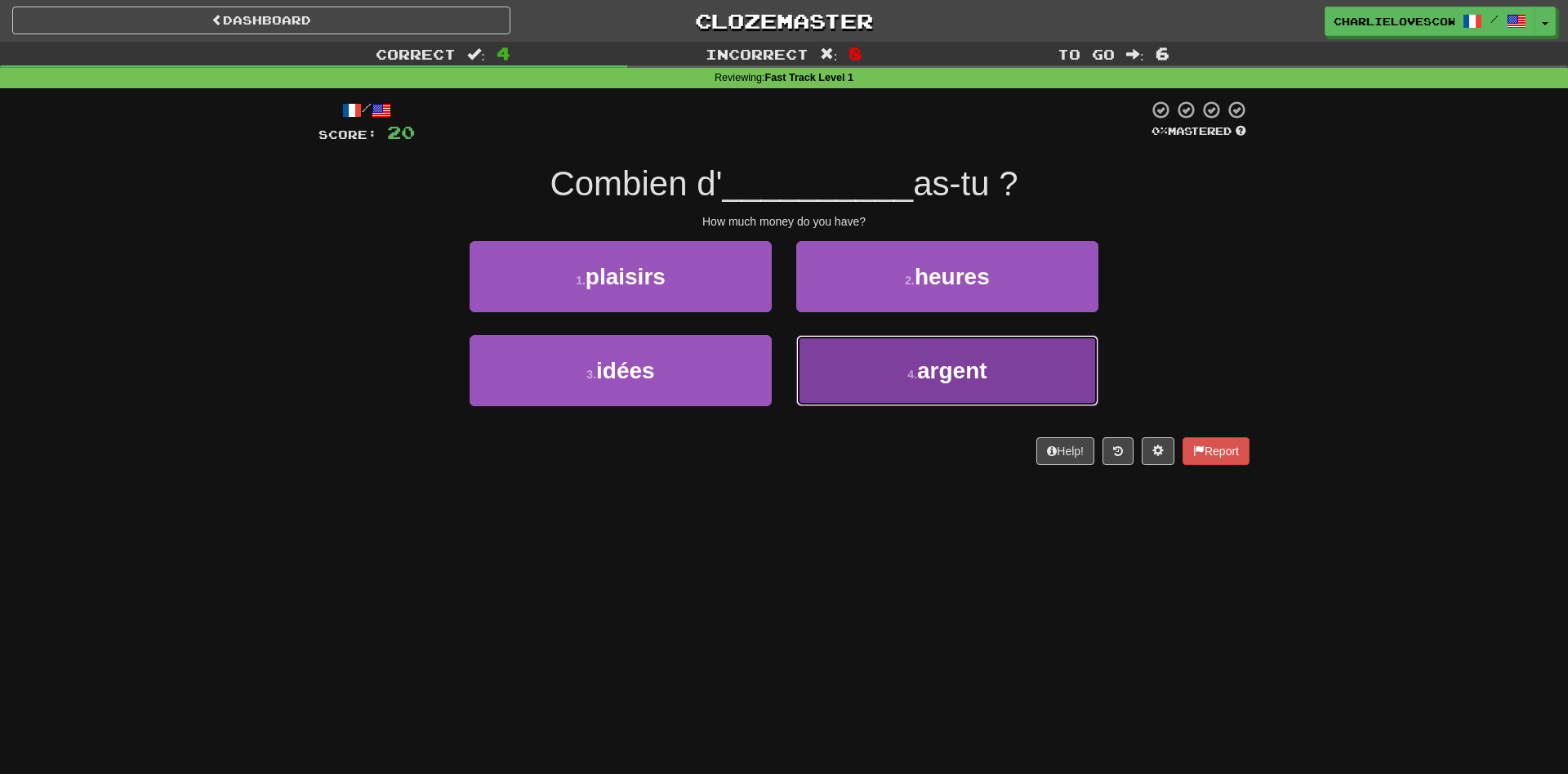
click at [895, 384] on button "4 . argent" at bounding box center [948, 370] width 303 height 71
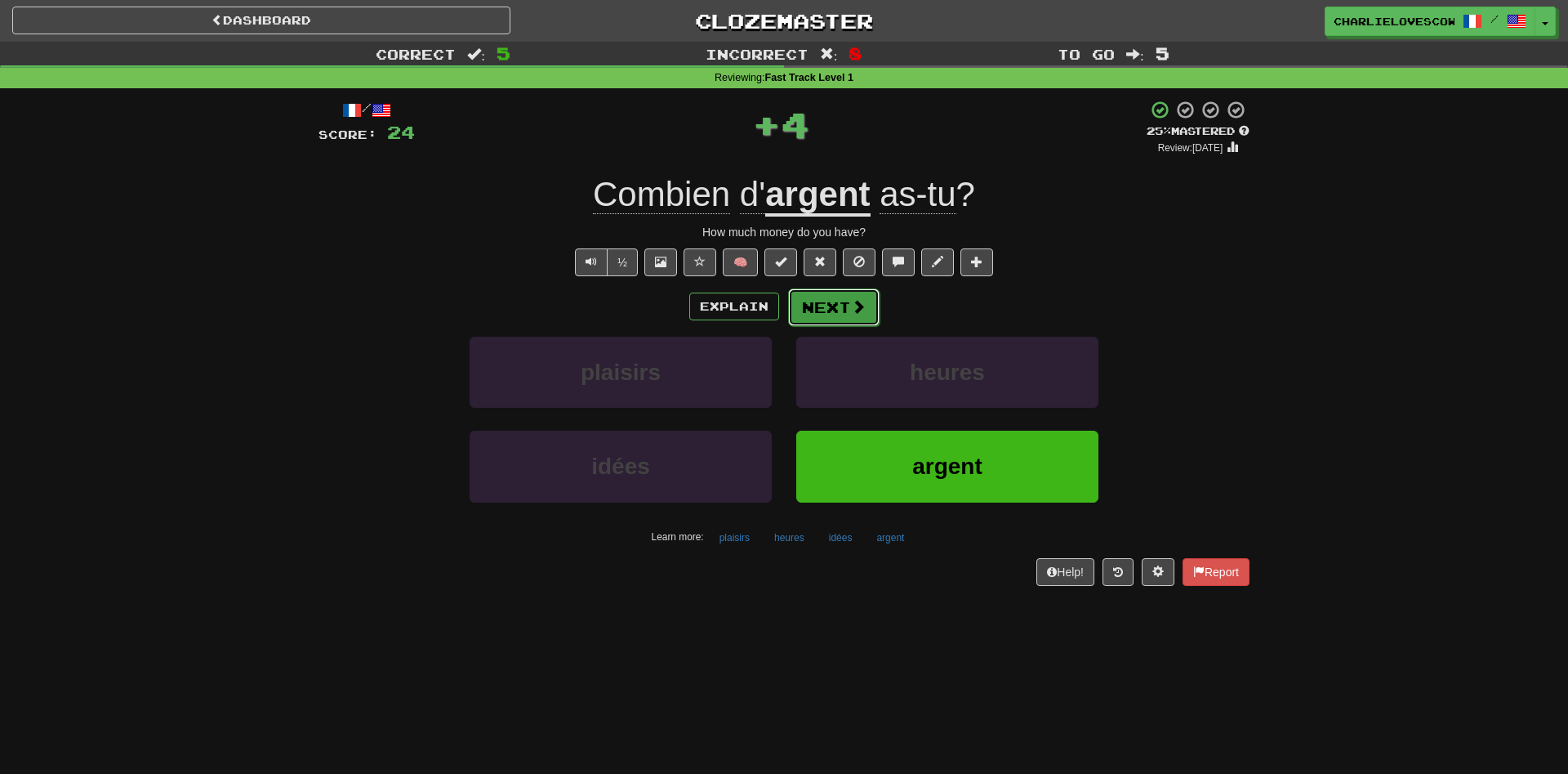
click at [836, 308] on button "Next" at bounding box center [834, 308] width 92 height 38
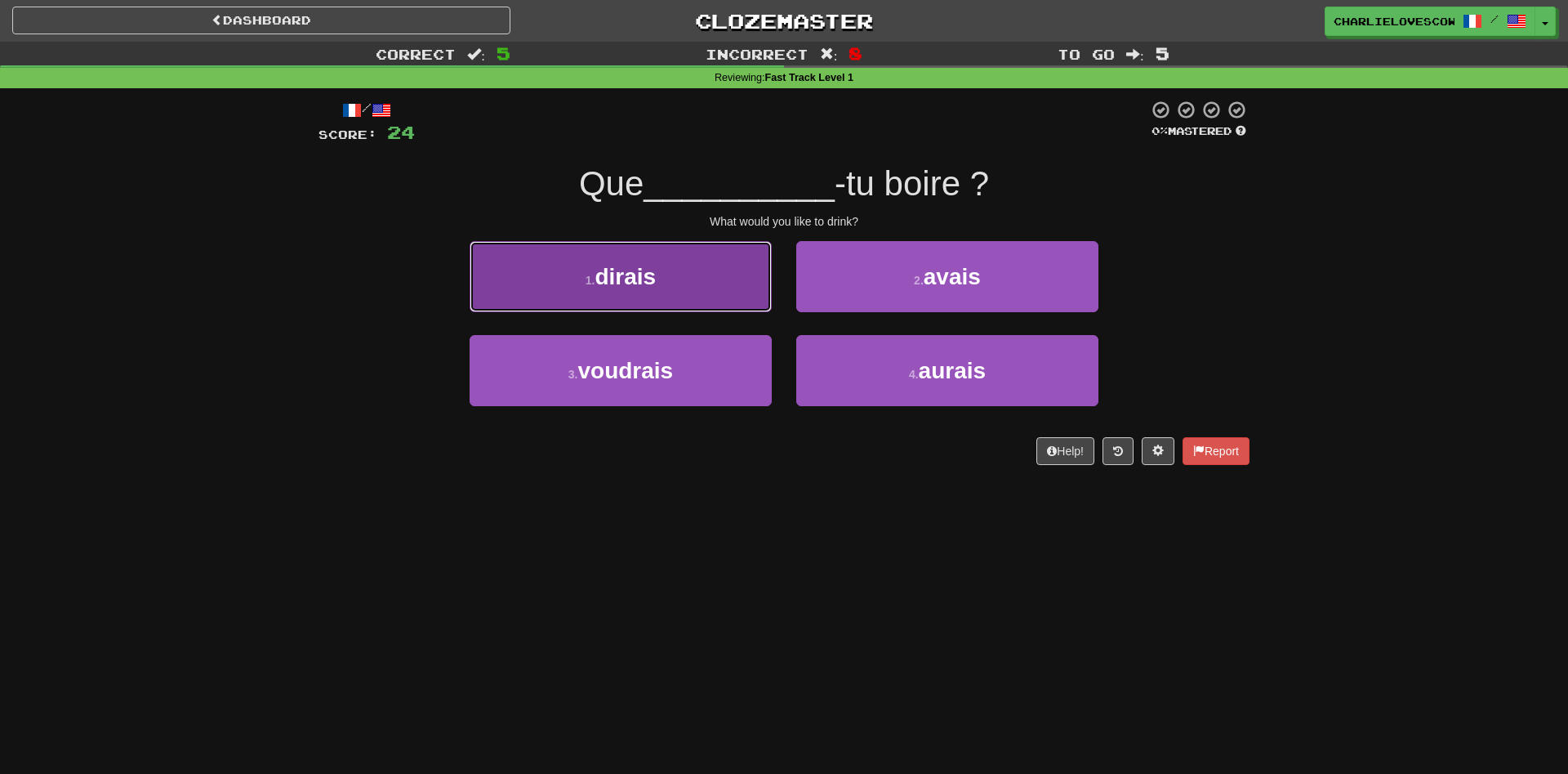
click at [752, 269] on button "1 . dirais" at bounding box center [621, 276] width 303 height 71
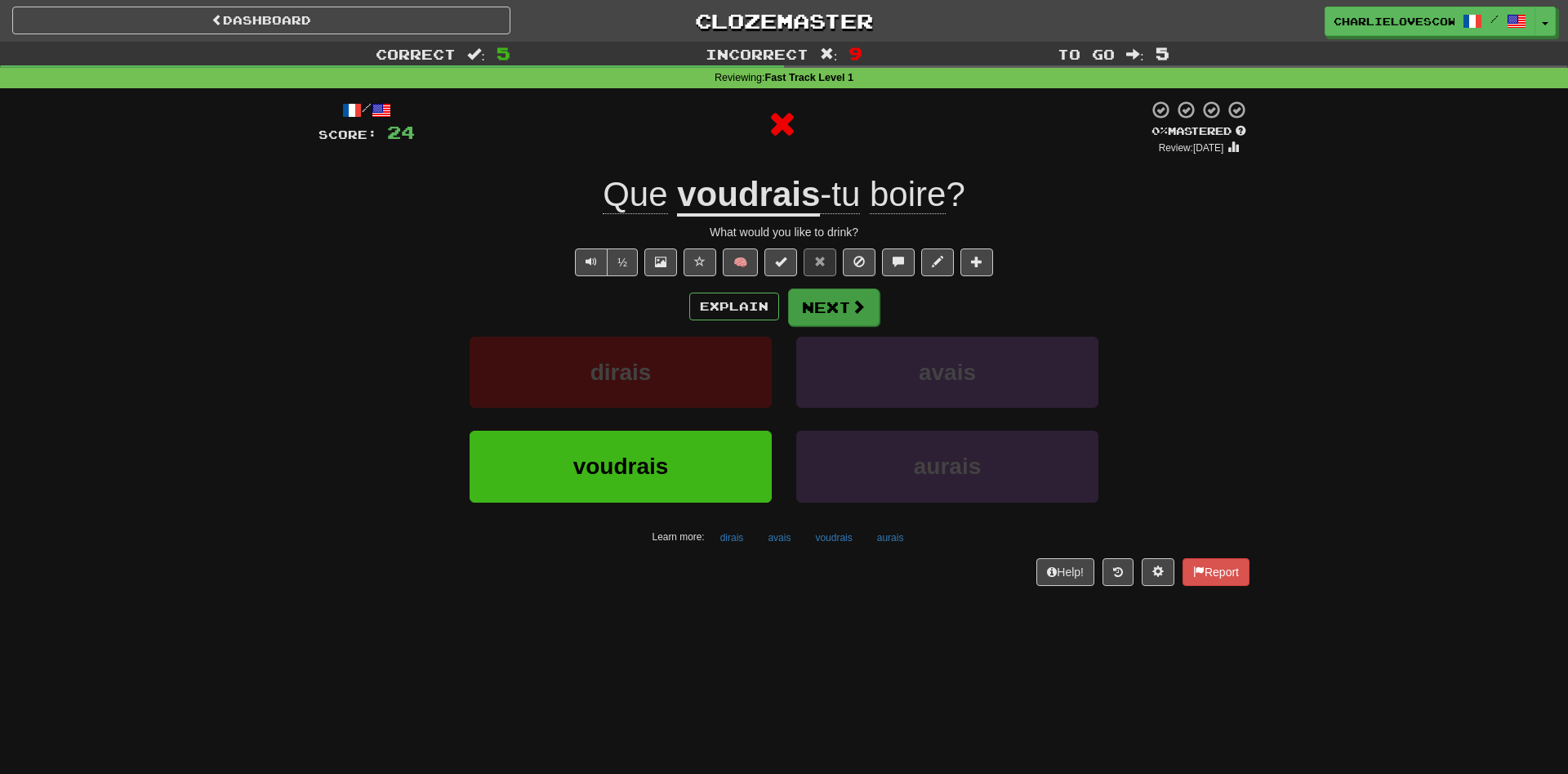
click at [823, 291] on div "/ Score: 24 0 % Mastered Review: 2025-08-18 Que voudrais -tu boire ? What would…" at bounding box center [784, 342] width 931 height 485
click at [833, 312] on button "Next" at bounding box center [834, 308] width 92 height 38
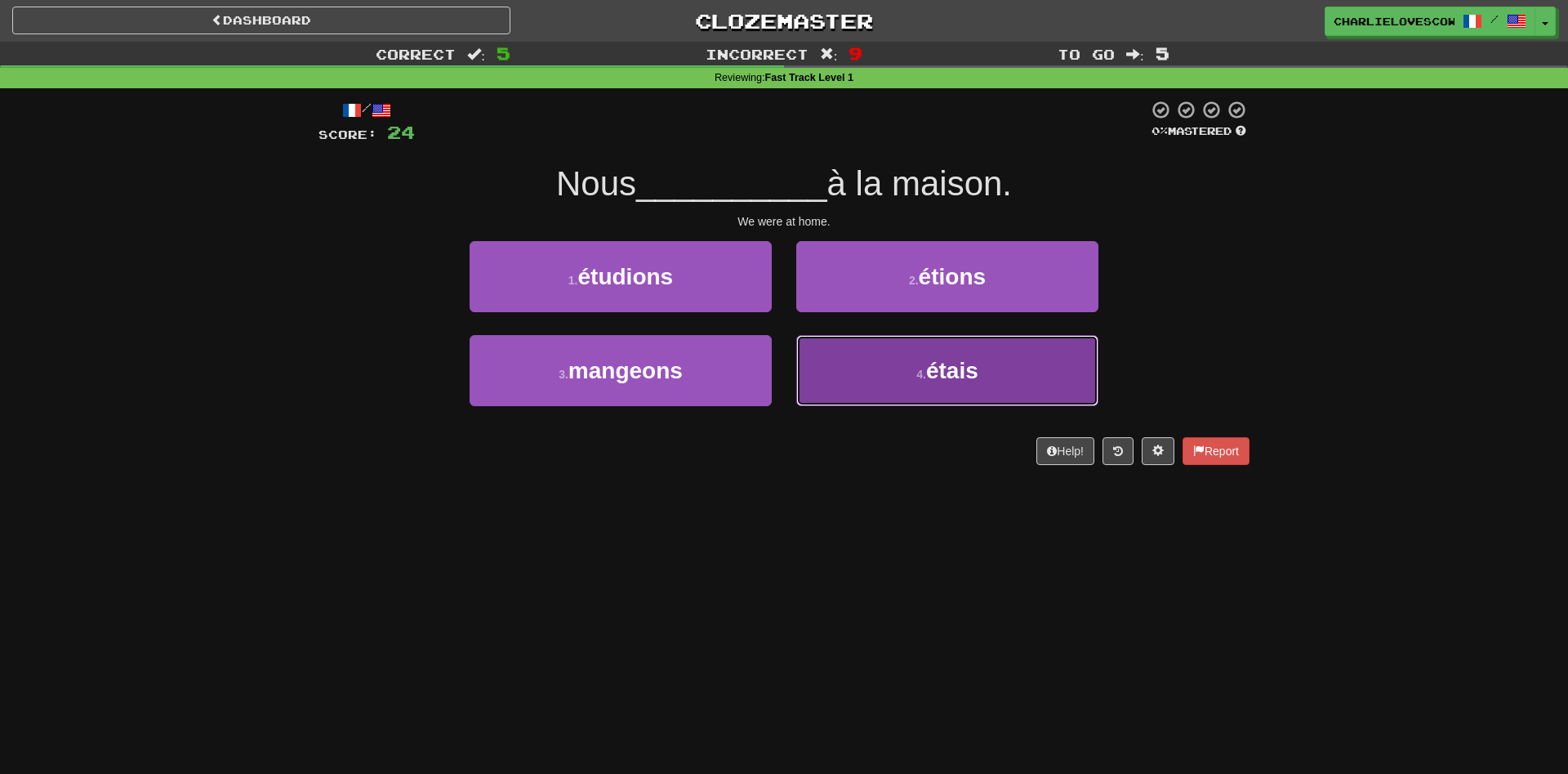
click at [897, 370] on button "4 . étais" at bounding box center [948, 370] width 303 height 71
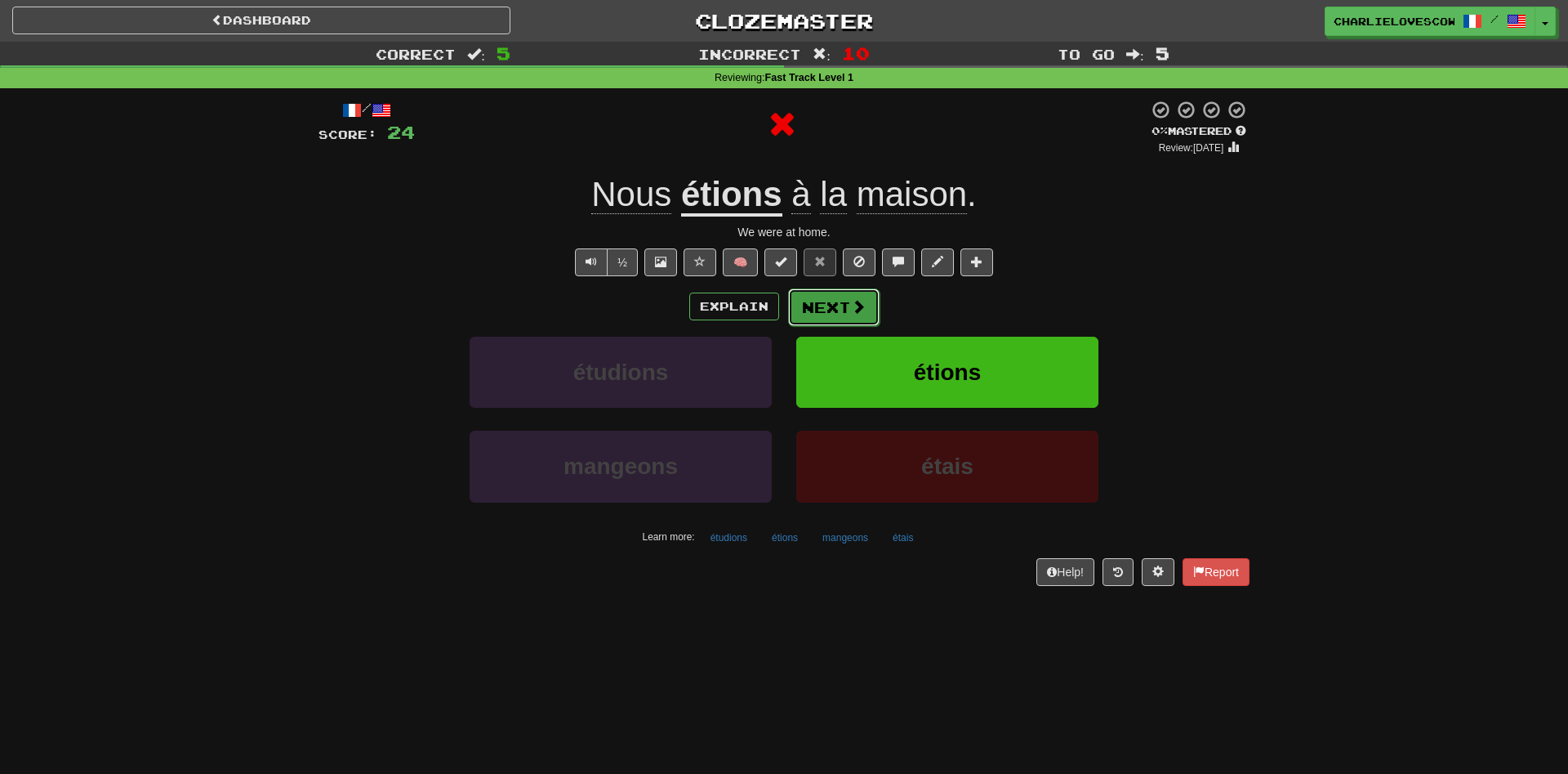
click at [849, 316] on button "Next" at bounding box center [834, 308] width 92 height 38
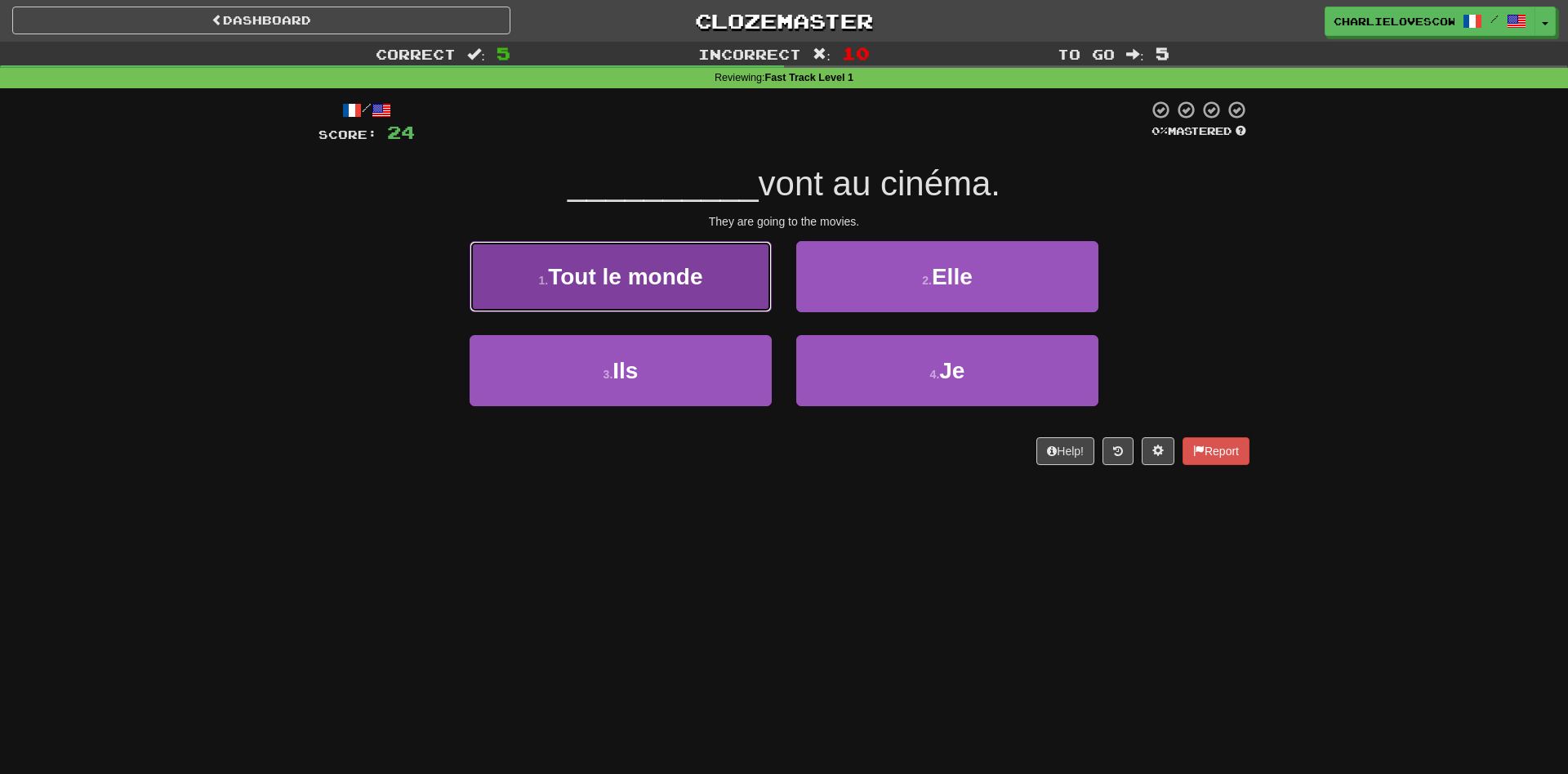
click at [723, 295] on button "1 . Tout le monde" at bounding box center [621, 276] width 303 height 71
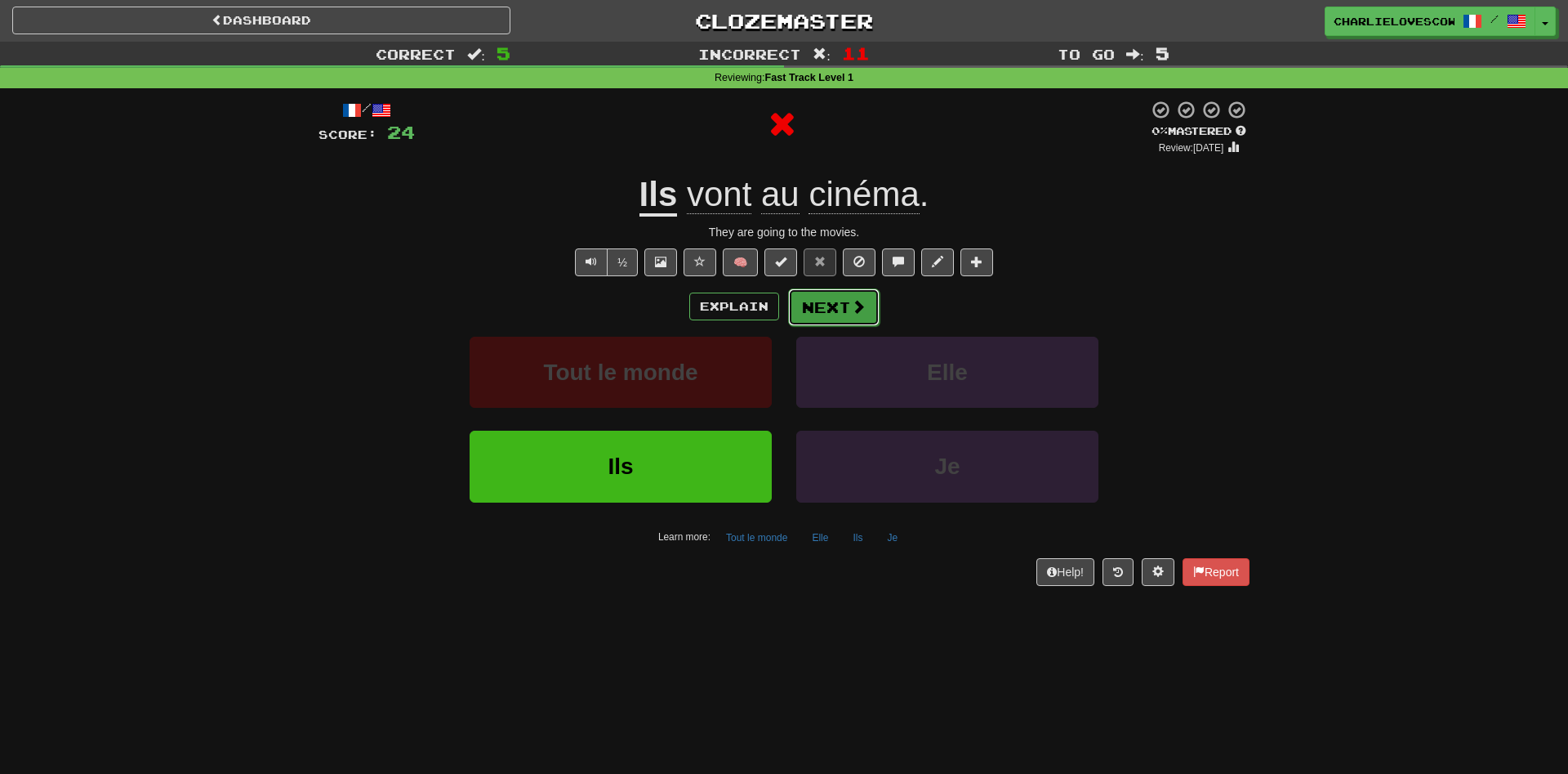
click at [802, 302] on button "Next" at bounding box center [834, 308] width 92 height 38
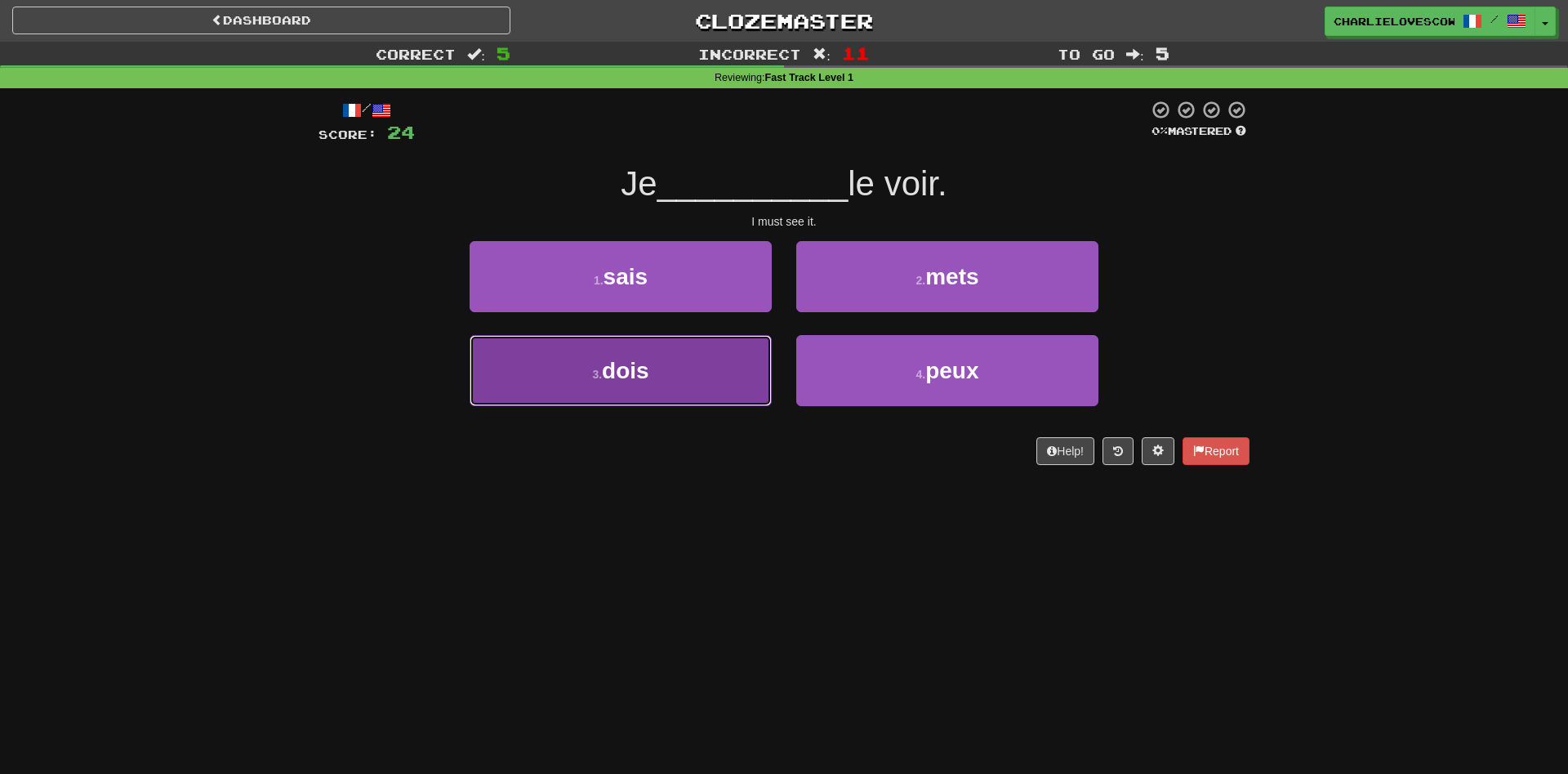
click at [762, 356] on button "3 . dois" at bounding box center [621, 370] width 303 height 71
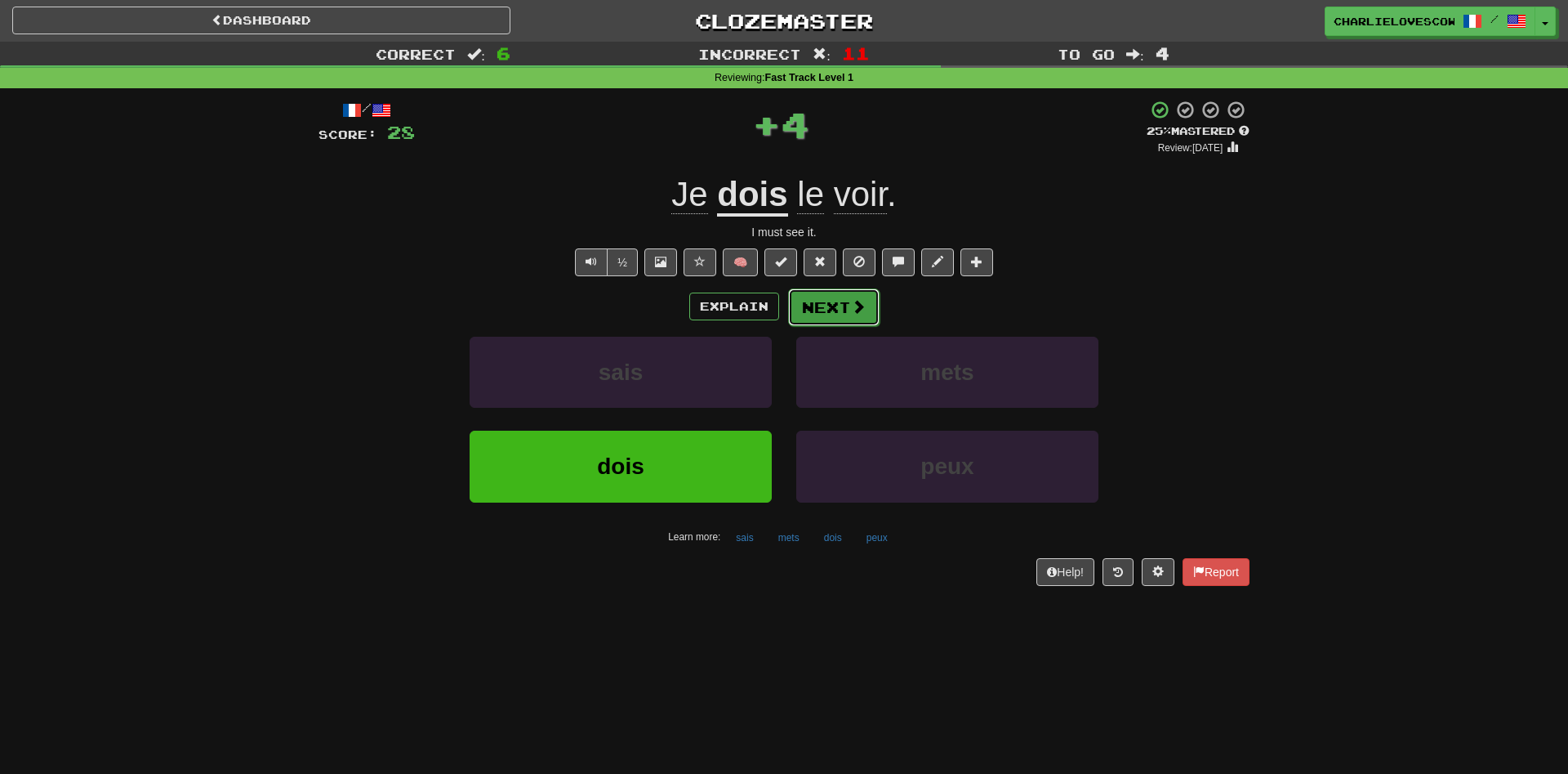
click at [862, 305] on span at bounding box center [858, 306] width 15 height 15
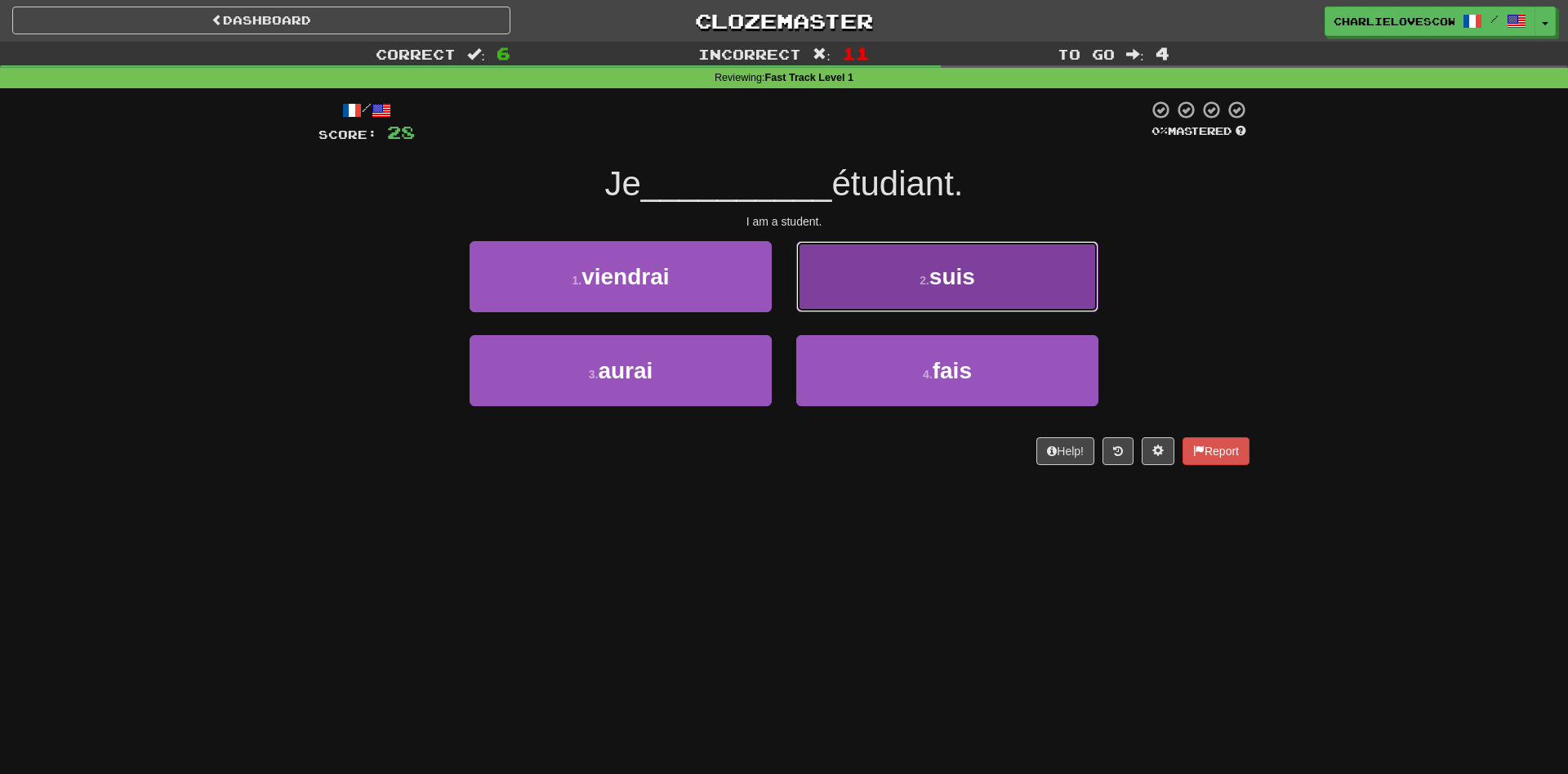
click at [891, 297] on button "2 . suis" at bounding box center [948, 276] width 303 height 71
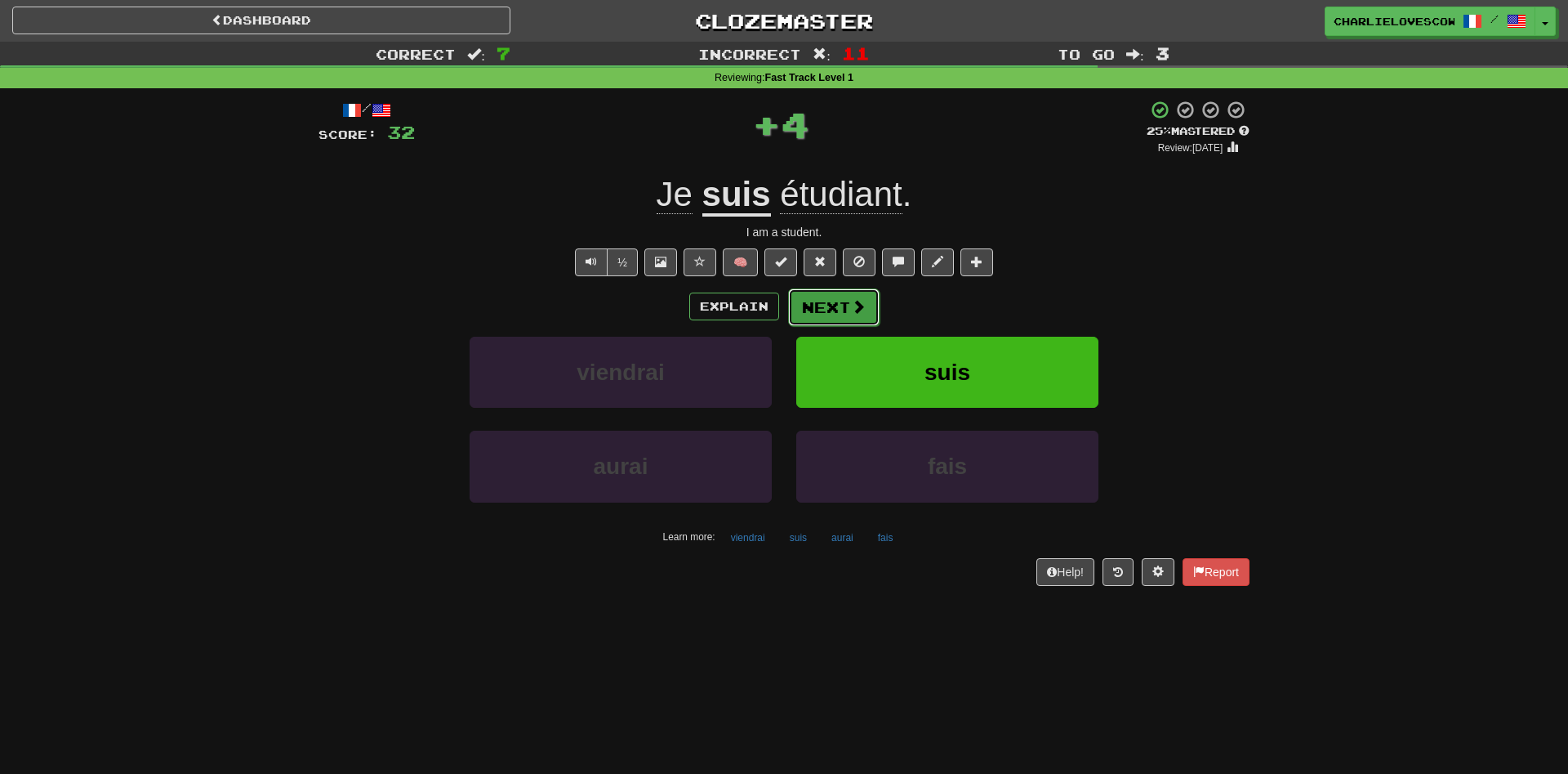
click at [856, 307] on span at bounding box center [858, 306] width 15 height 15
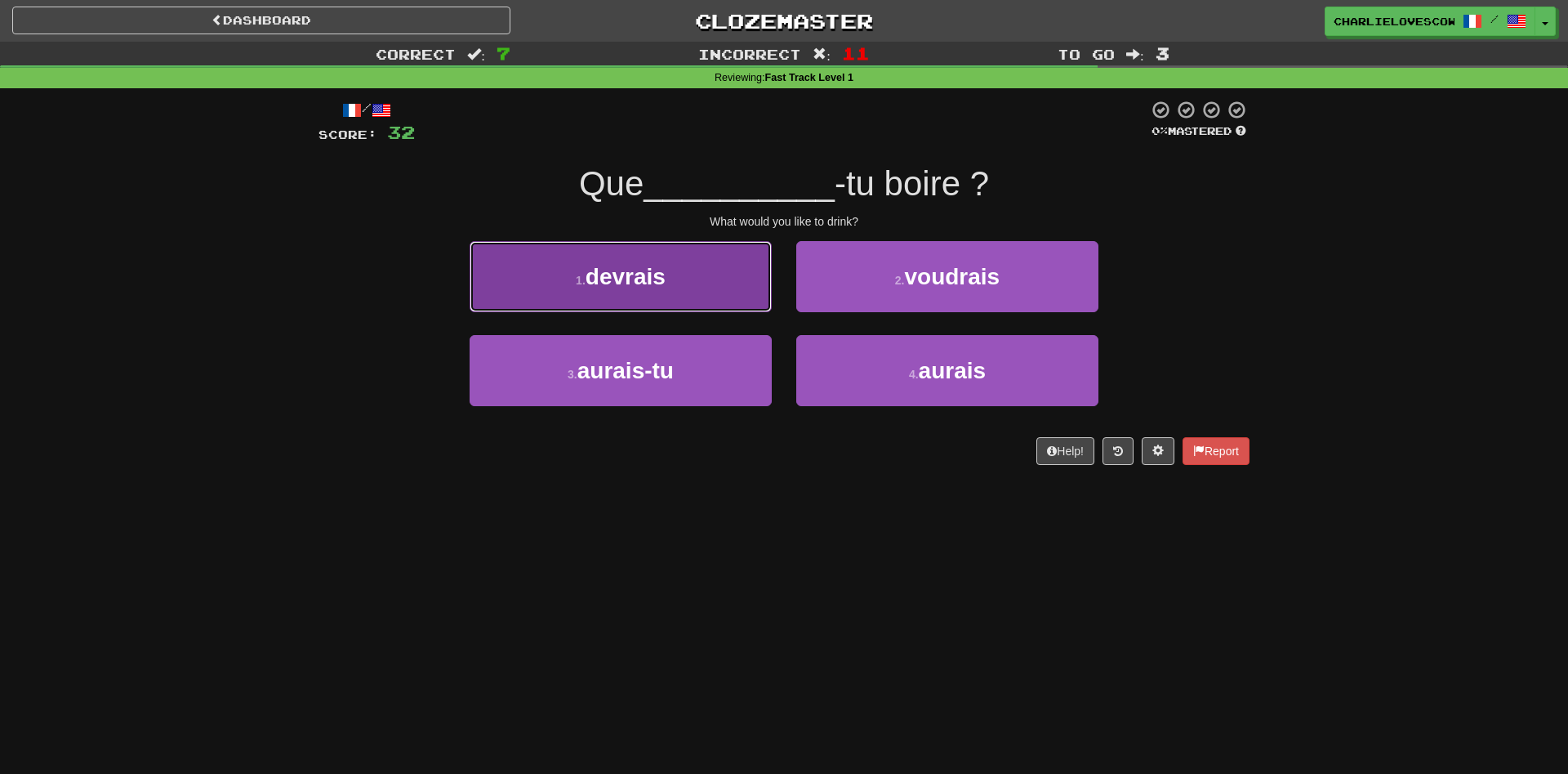
click at [764, 263] on button "1 . devrais" at bounding box center [621, 276] width 303 height 71
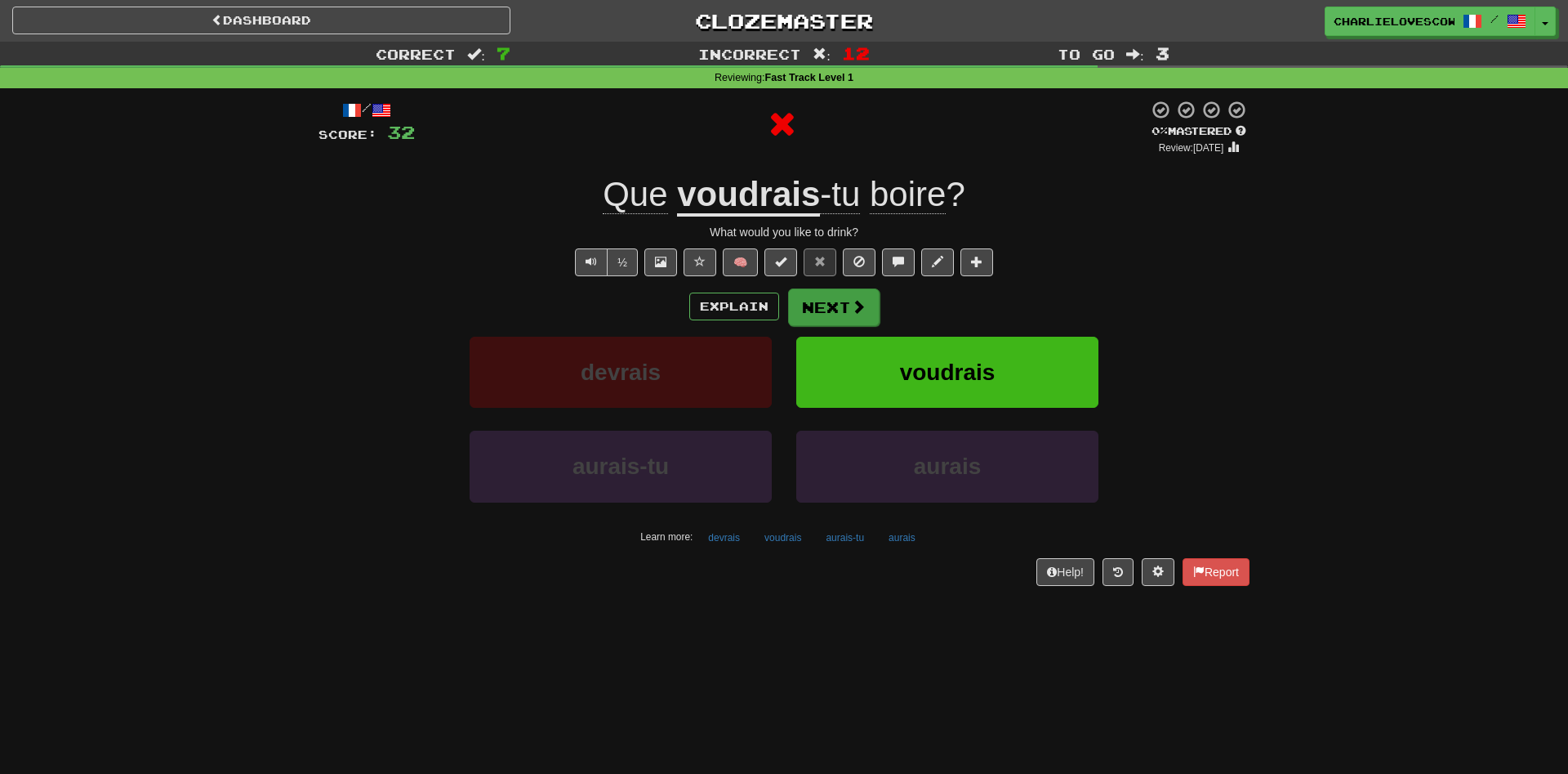
click at [819, 291] on div "/ Score: 32 0 % Mastered Review: 2025-08-18 Que voudrais -tu boire ? What would…" at bounding box center [784, 342] width 931 height 485
click at [825, 302] on button "Next" at bounding box center [834, 308] width 92 height 38
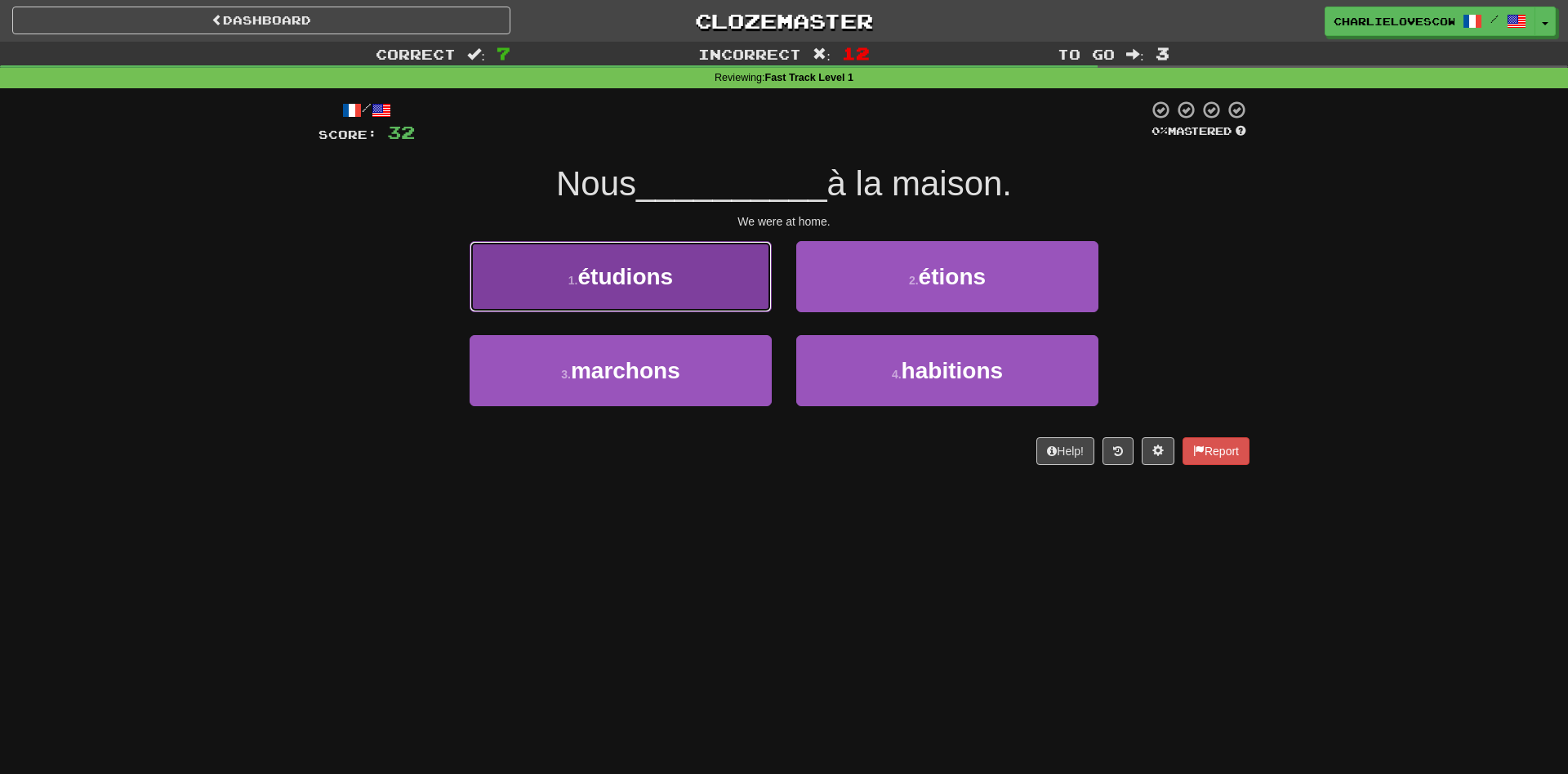
click at [686, 281] on button "1 . étudions" at bounding box center [621, 276] width 303 height 71
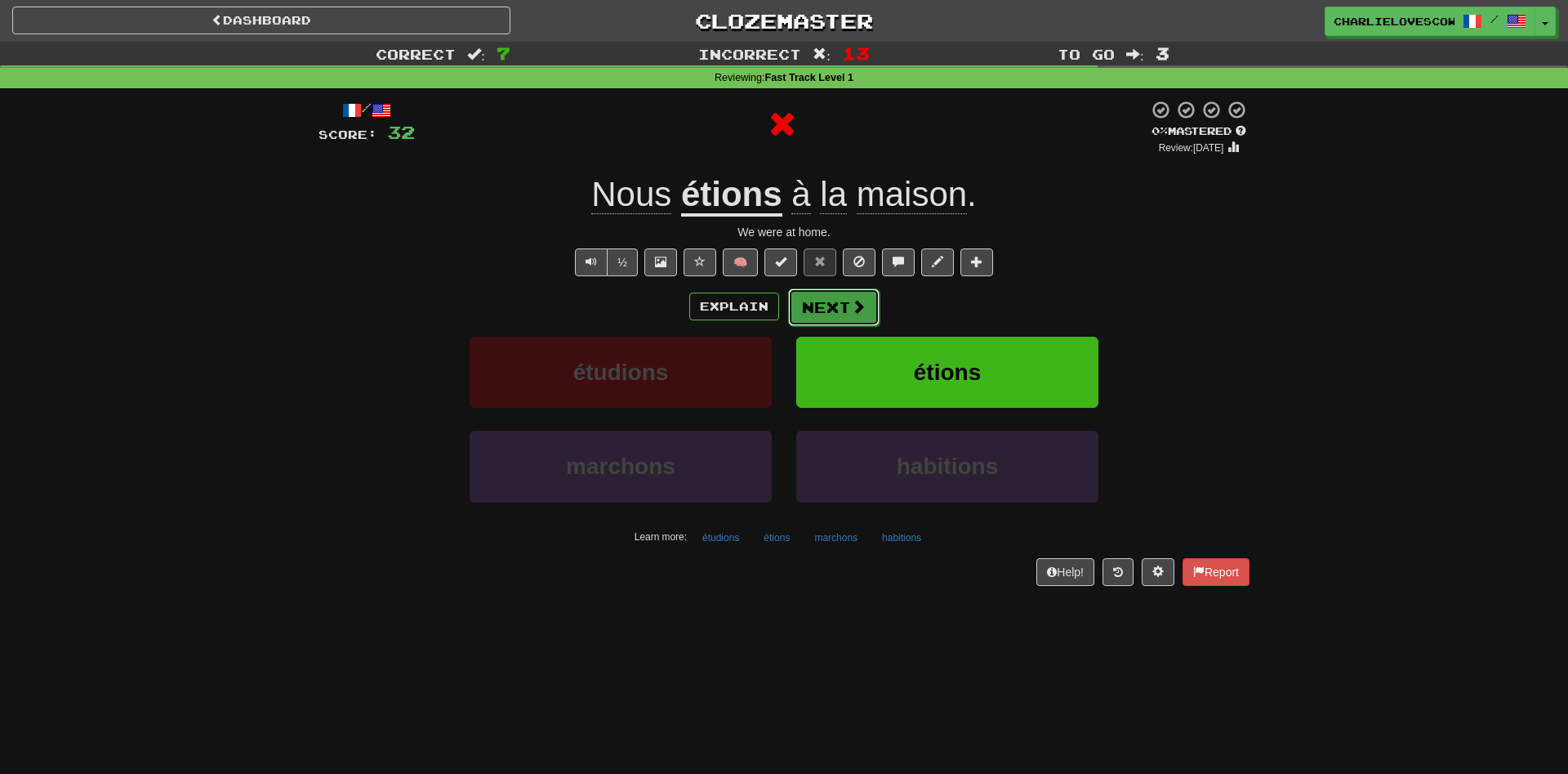
click at [816, 309] on button "Next" at bounding box center [834, 308] width 92 height 38
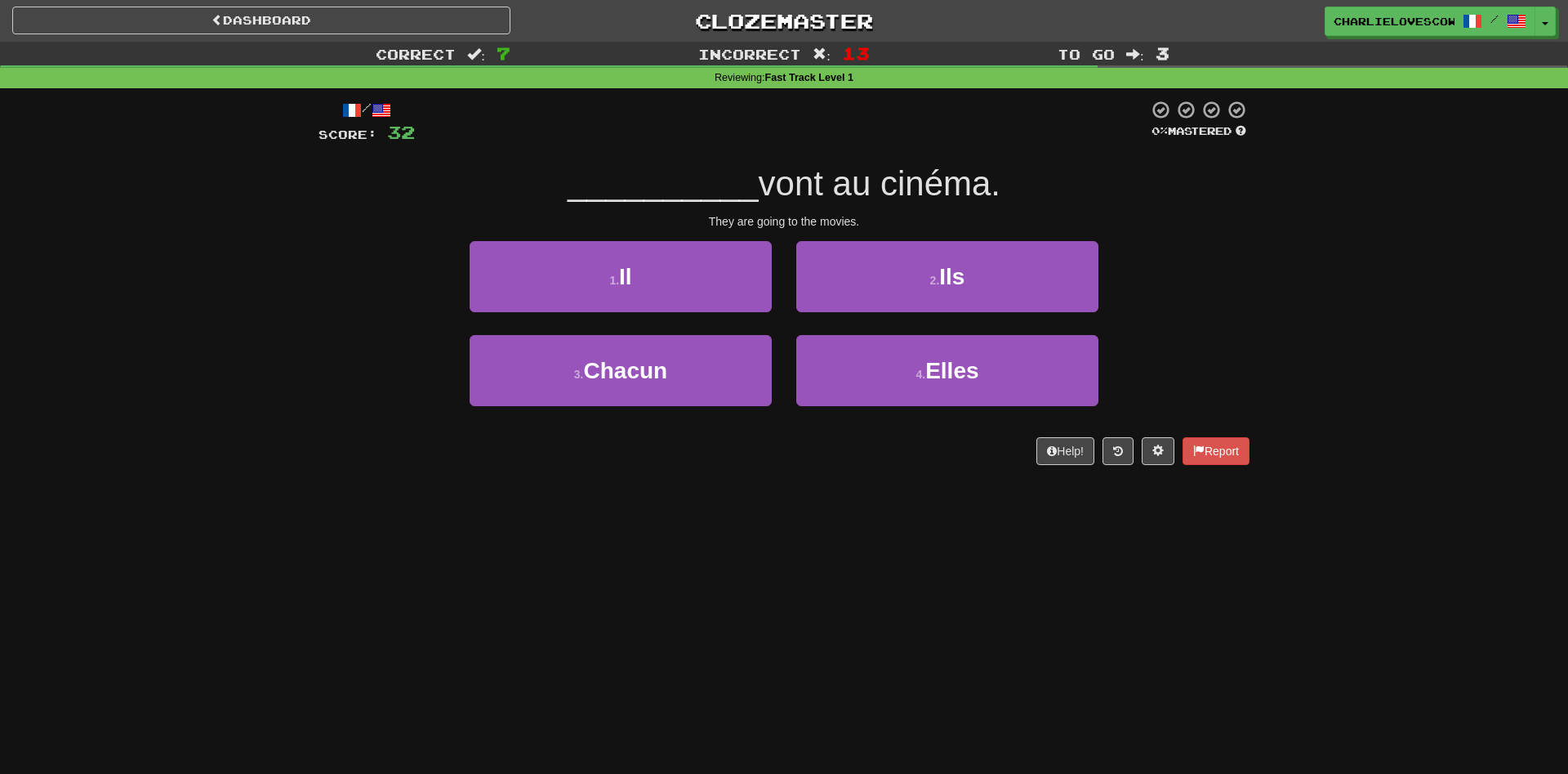
click at [862, 318] on div "2 . Ils" at bounding box center [948, 288] width 327 height 94
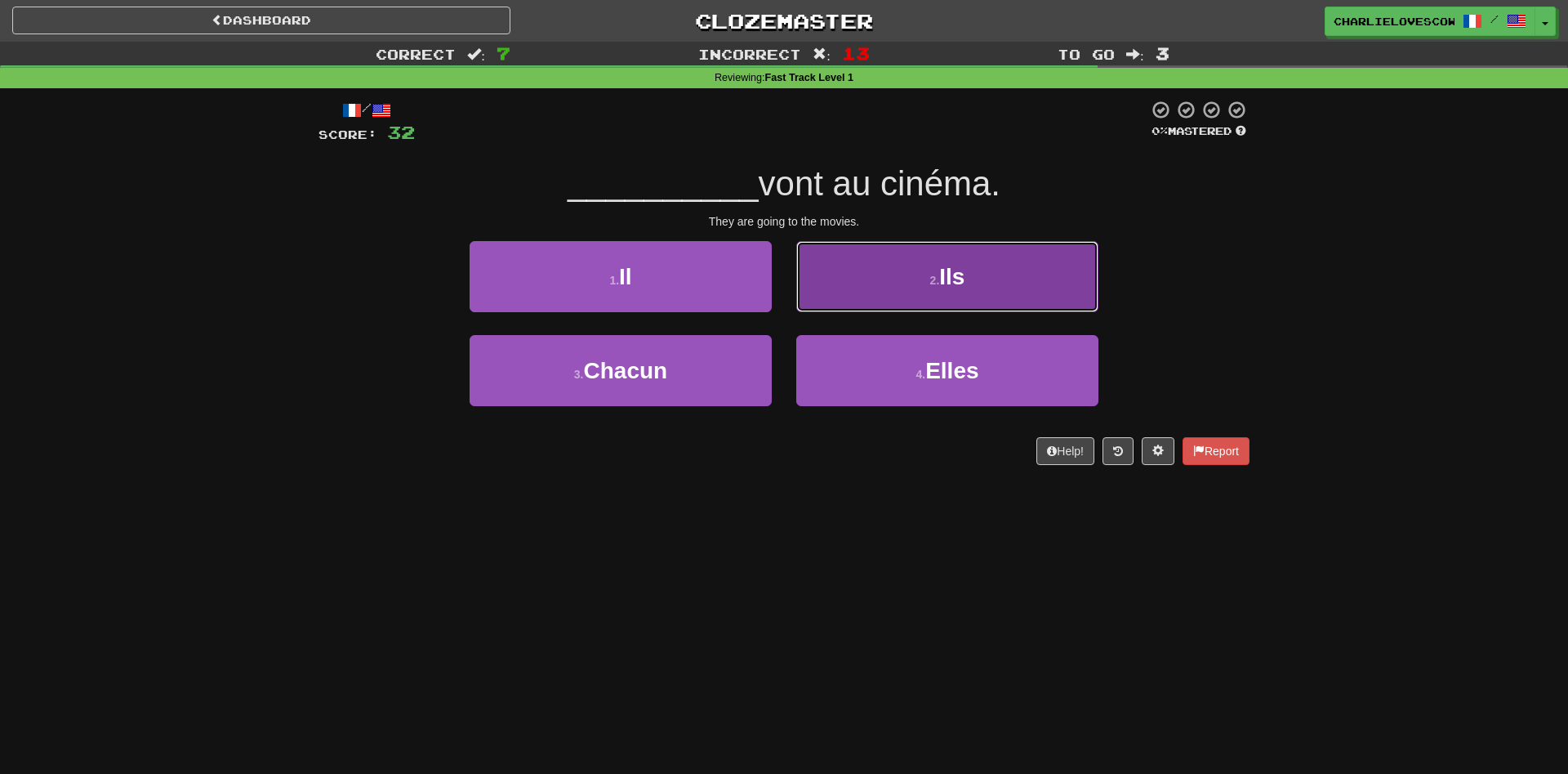
click at [850, 310] on button "2 . Ils" at bounding box center [948, 276] width 303 height 71
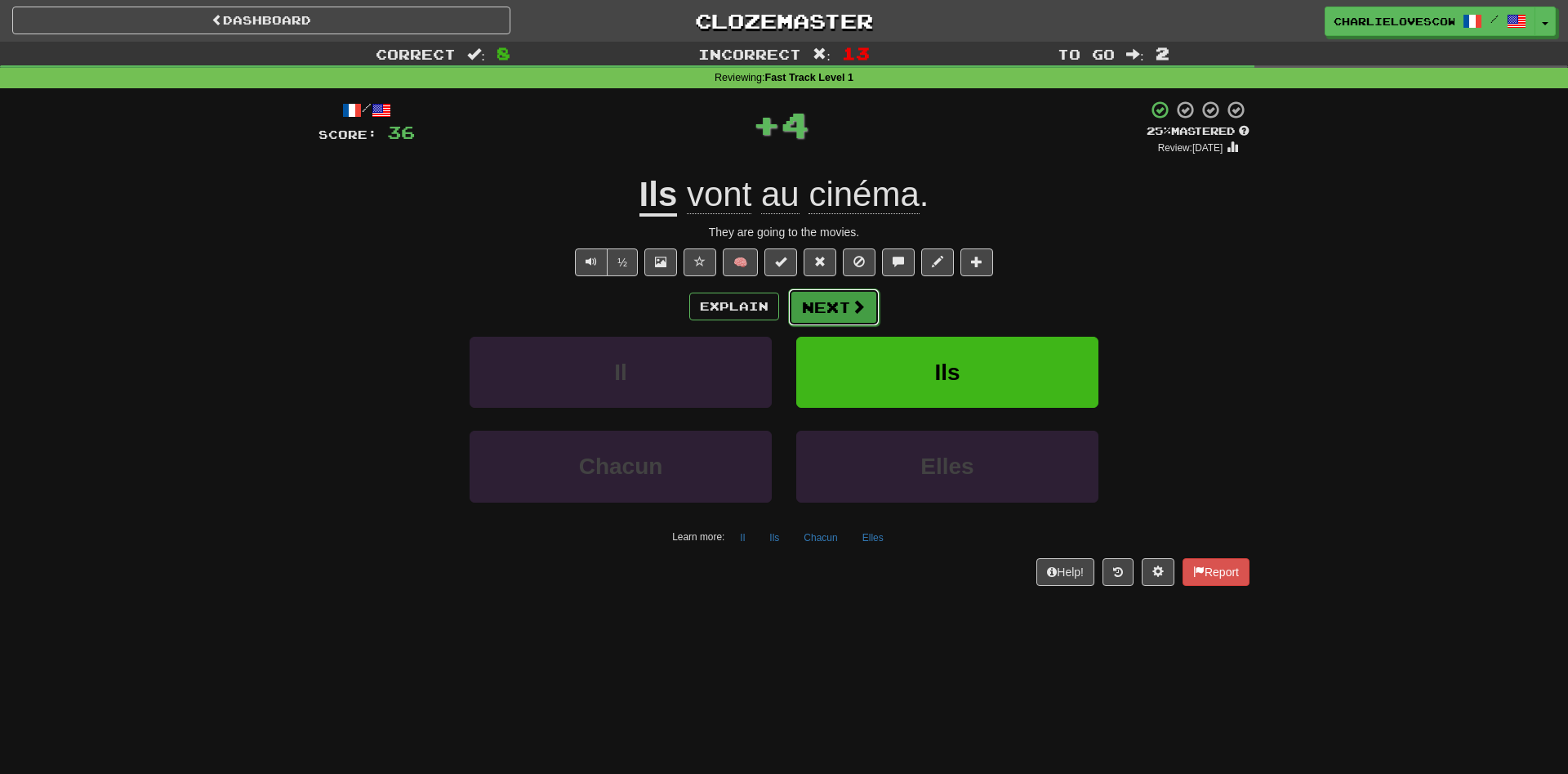
click at [838, 306] on button "Next" at bounding box center [834, 308] width 92 height 38
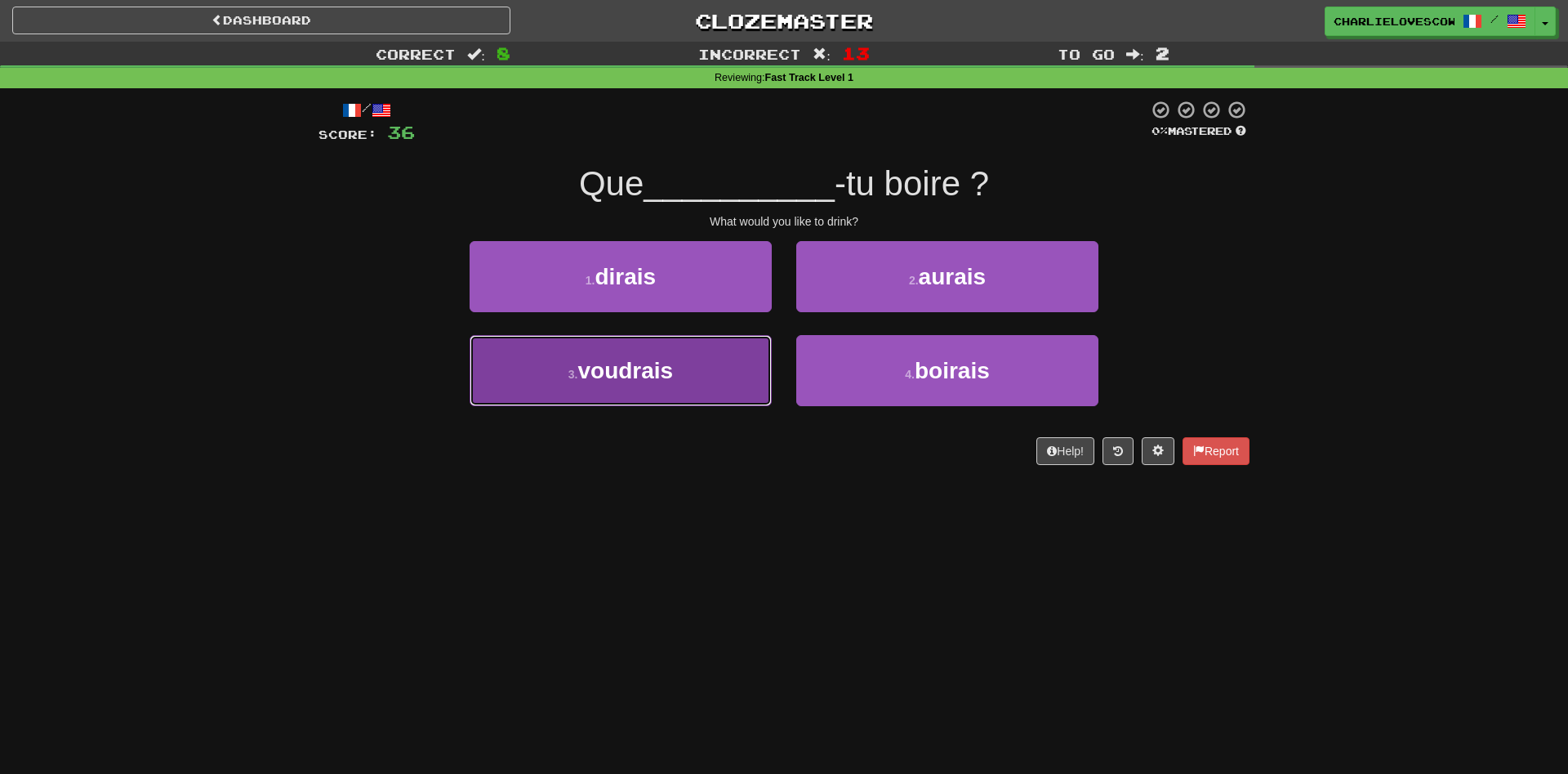
click at [734, 345] on button "3 . voudrais" at bounding box center [621, 370] width 303 height 71
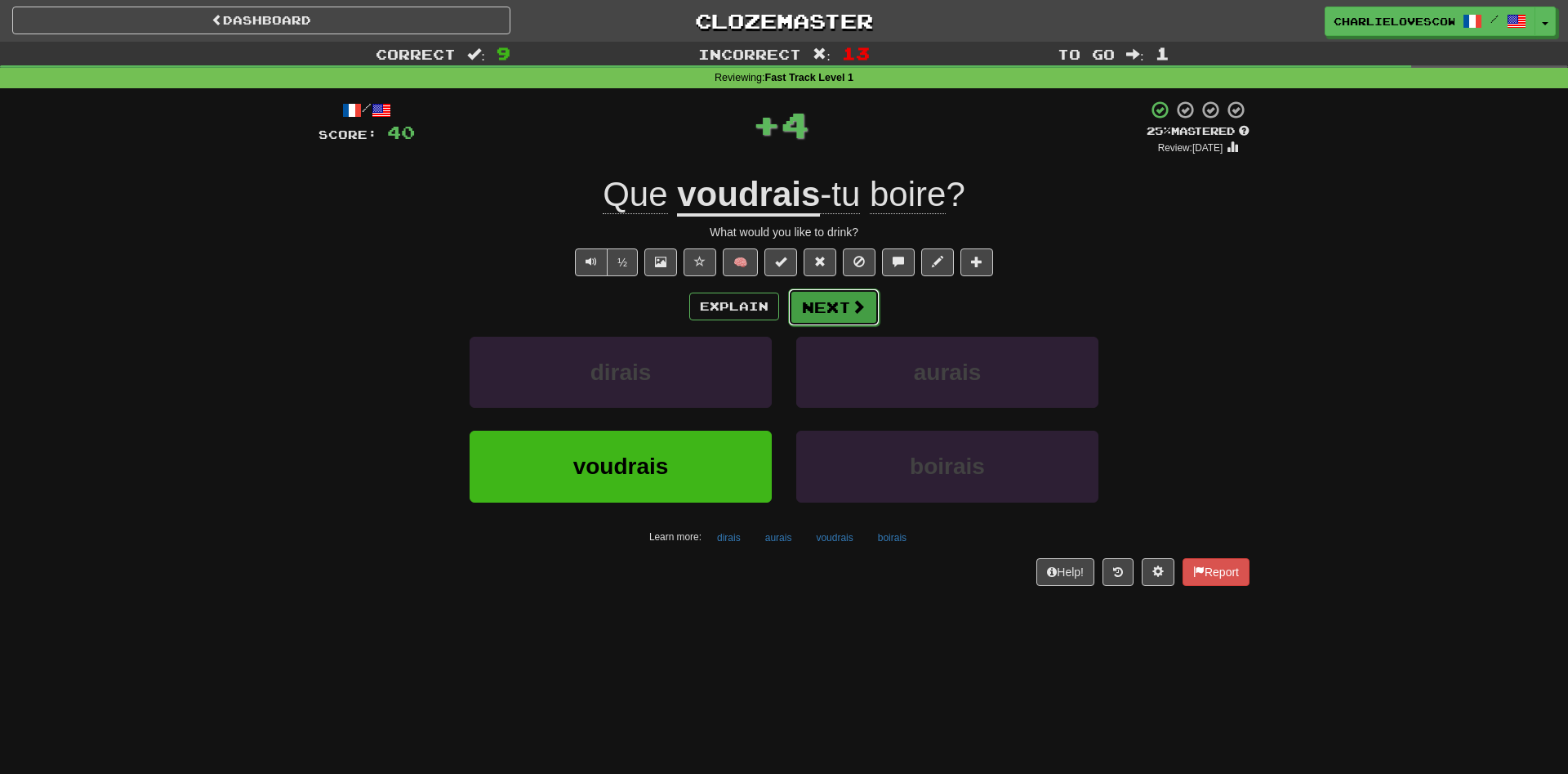
click at [810, 312] on button "Next" at bounding box center [834, 308] width 92 height 38
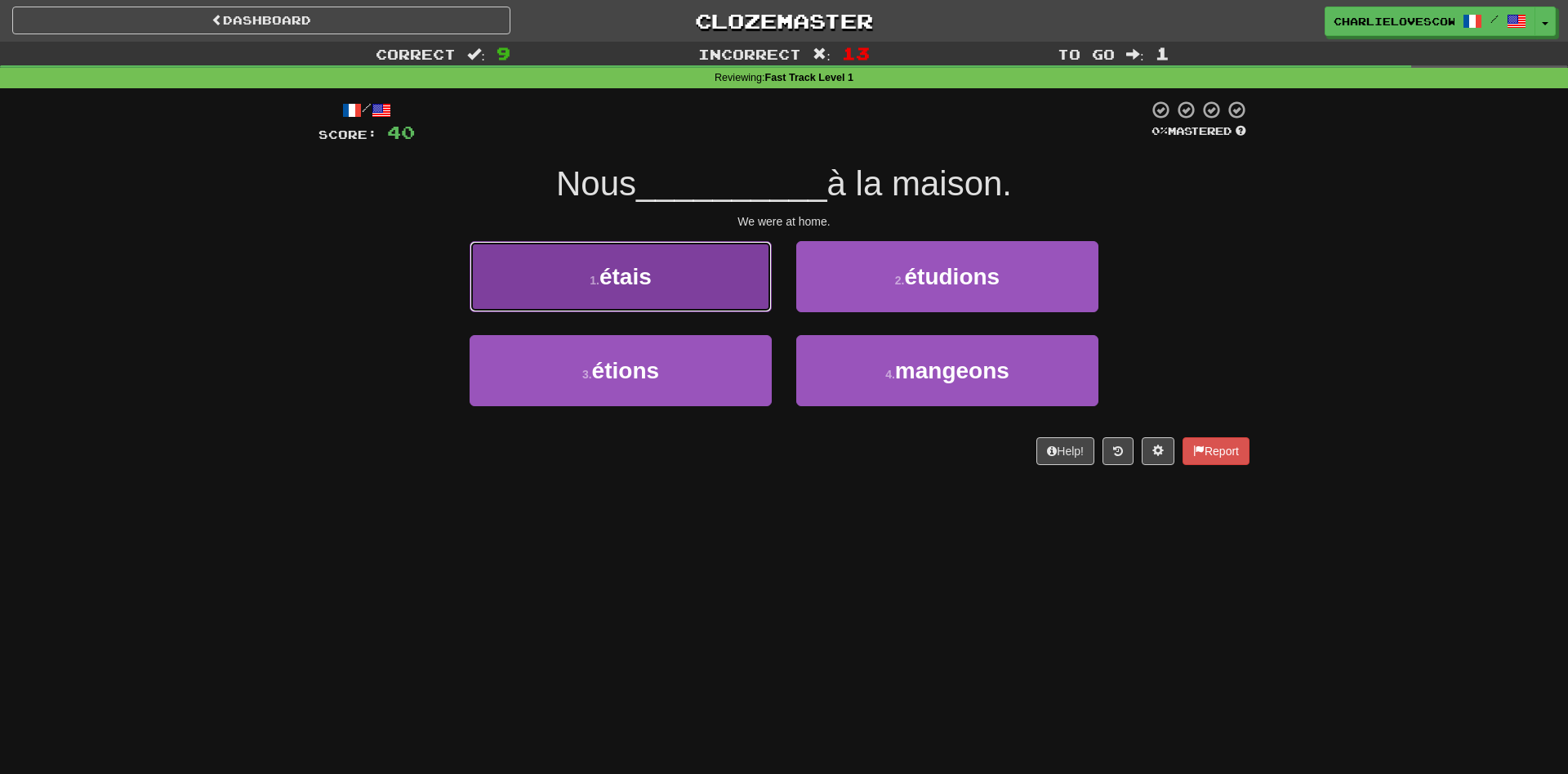
click at [731, 289] on button "1 . étais" at bounding box center [621, 276] width 303 height 71
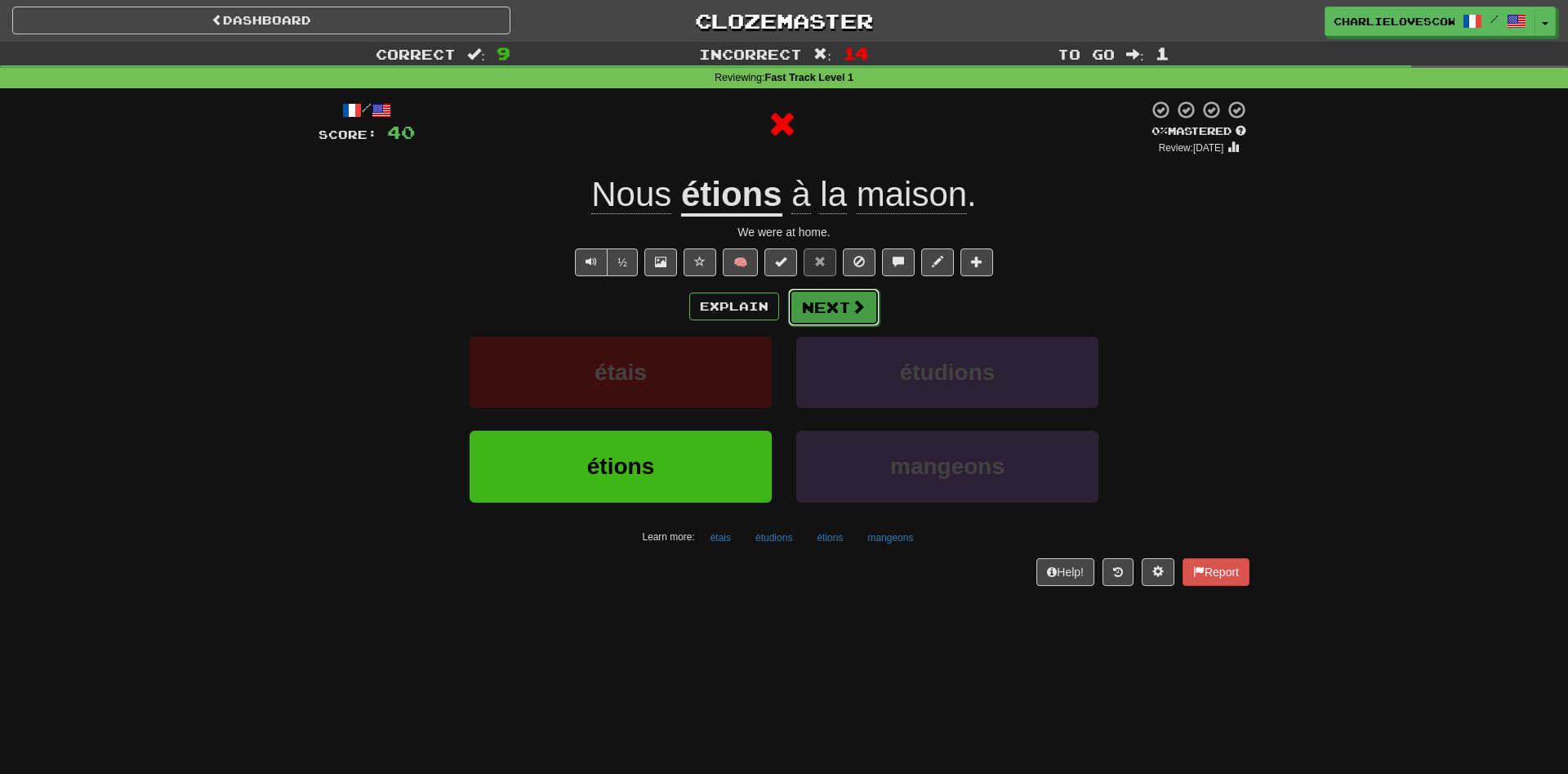
click at [823, 308] on button "Next" at bounding box center [834, 308] width 92 height 38
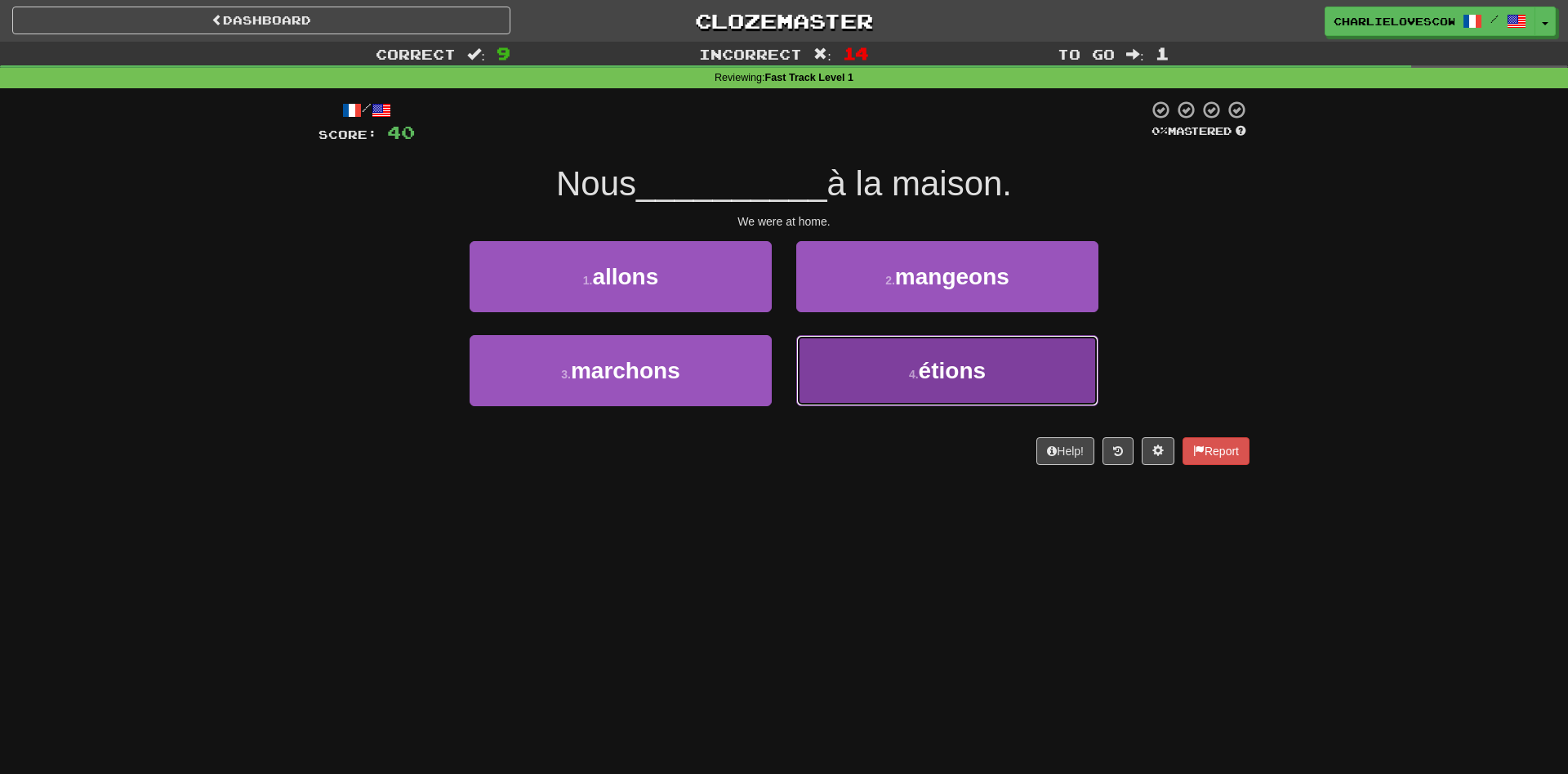
click at [880, 344] on button "4 . étions" at bounding box center [948, 370] width 303 height 71
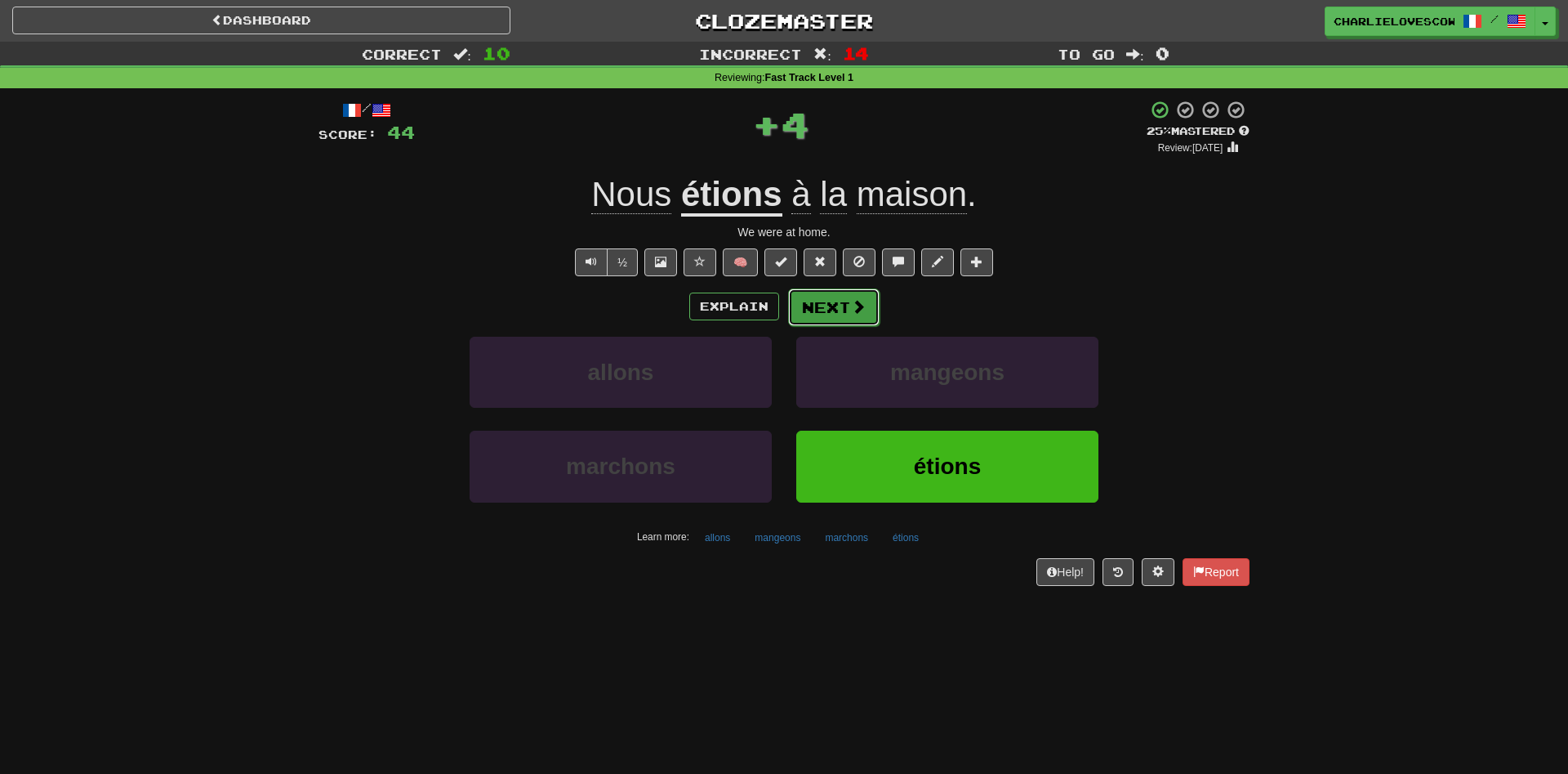
click at [846, 314] on button "Next" at bounding box center [834, 308] width 92 height 38
